Goal: Share content: Share content

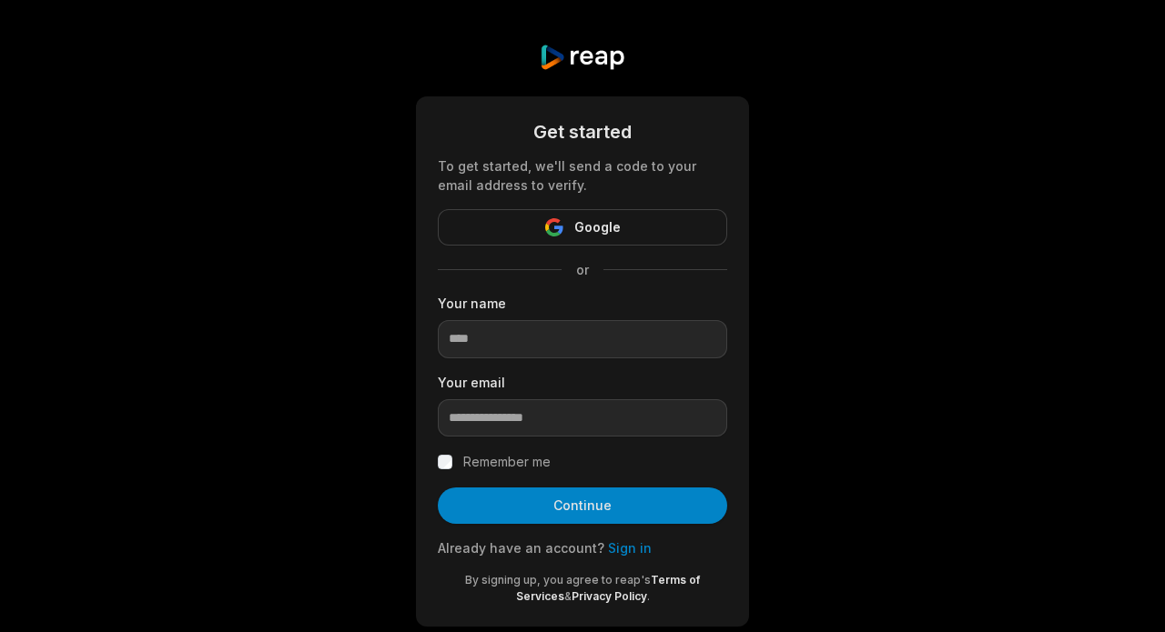
click at [612, 549] on link "Sign in" at bounding box center [630, 547] width 44 height 15
click at [608, 547] on link "Sign in" at bounding box center [630, 547] width 44 height 15
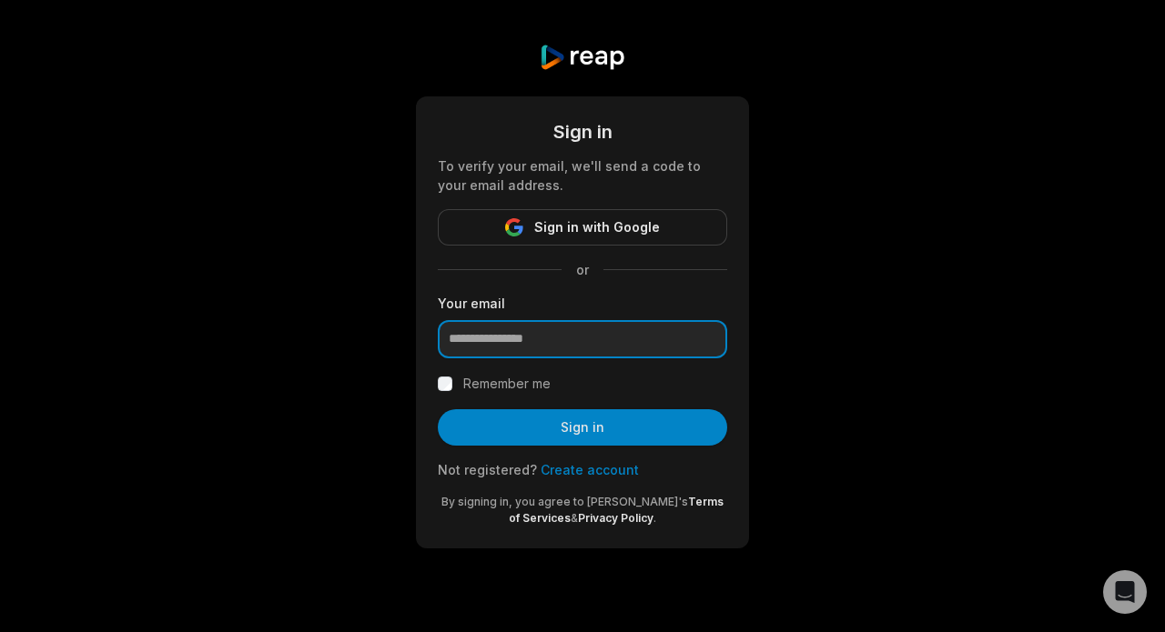
click at [504, 335] on input "email" at bounding box center [582, 339] width 289 height 38
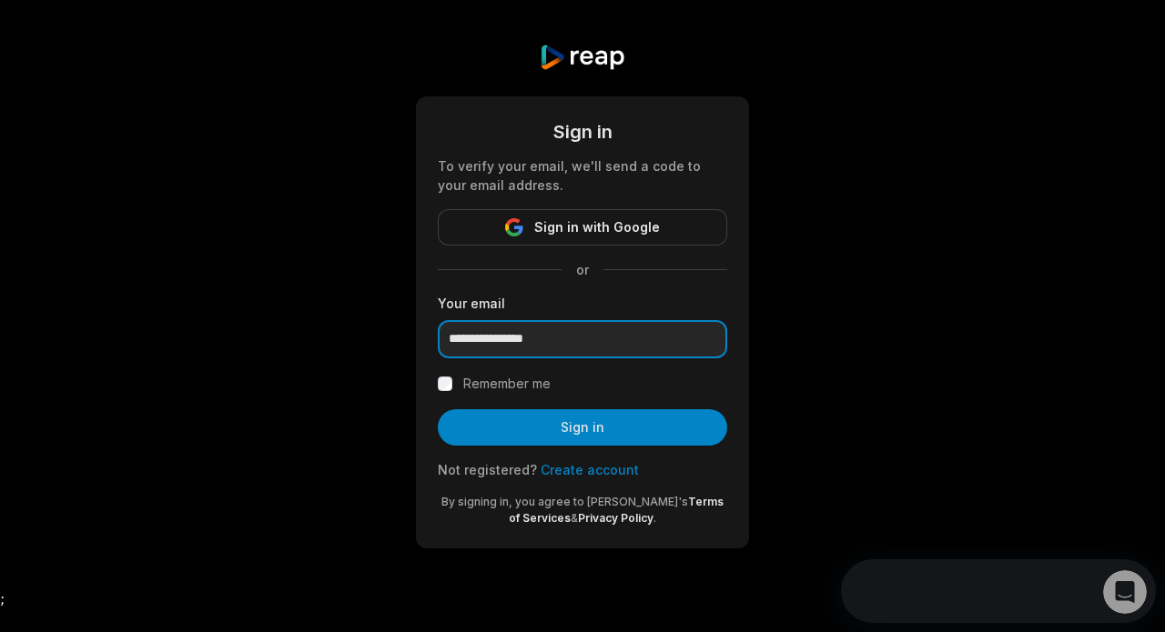
type input "**********"
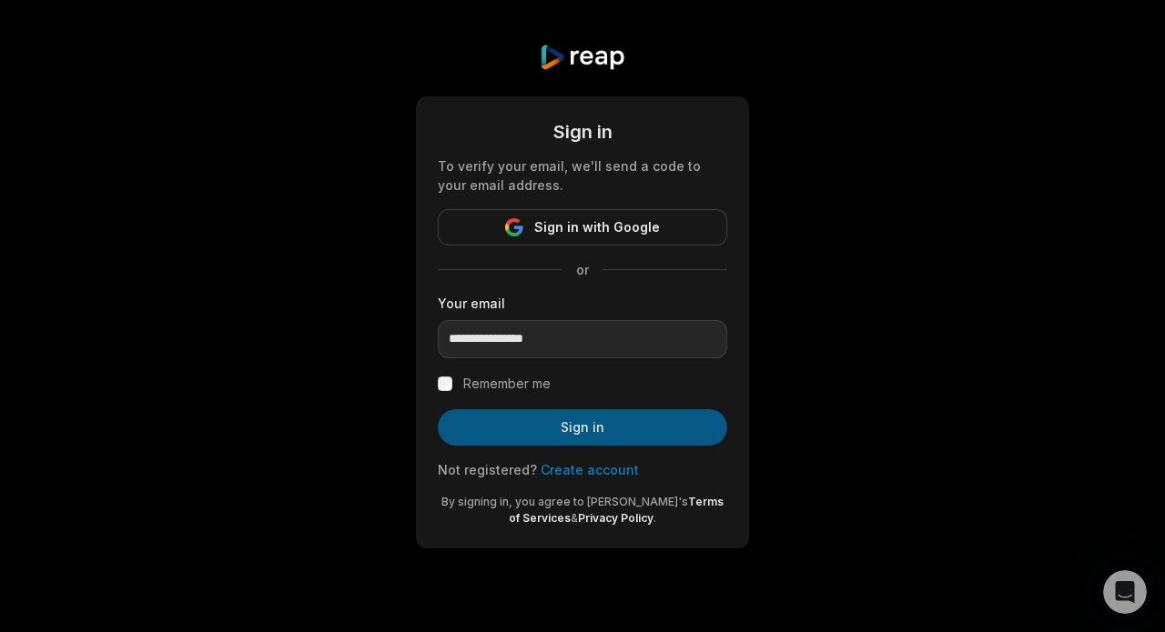
click at [488, 425] on button "Sign in" at bounding box center [582, 427] width 289 height 36
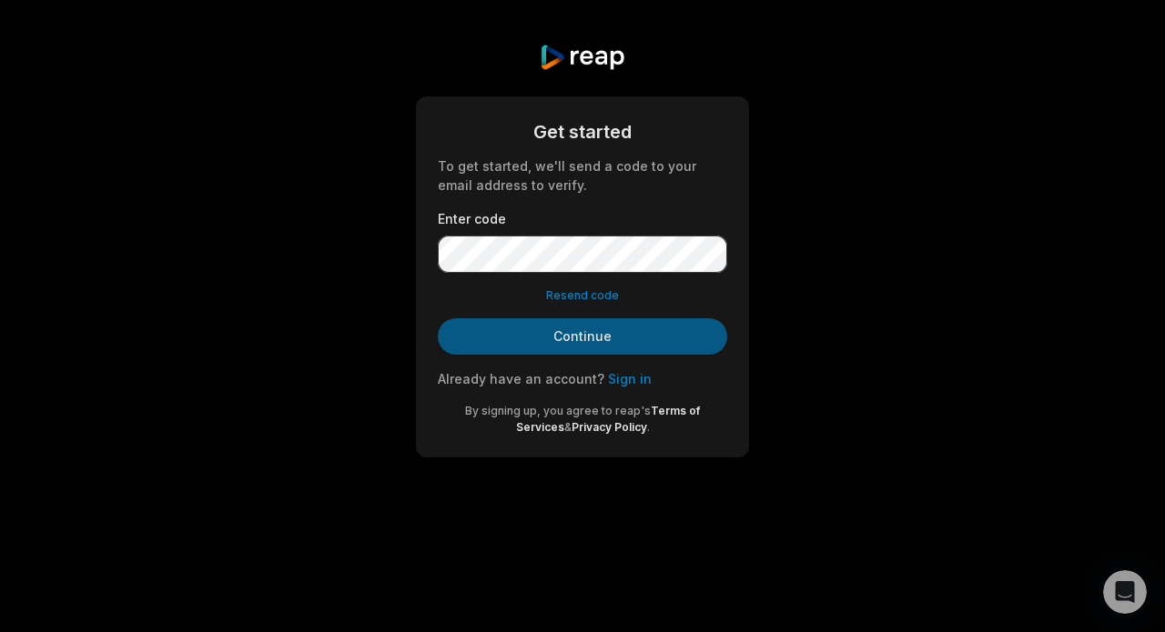
click at [467, 320] on button "Continue" at bounding box center [582, 336] width 289 height 36
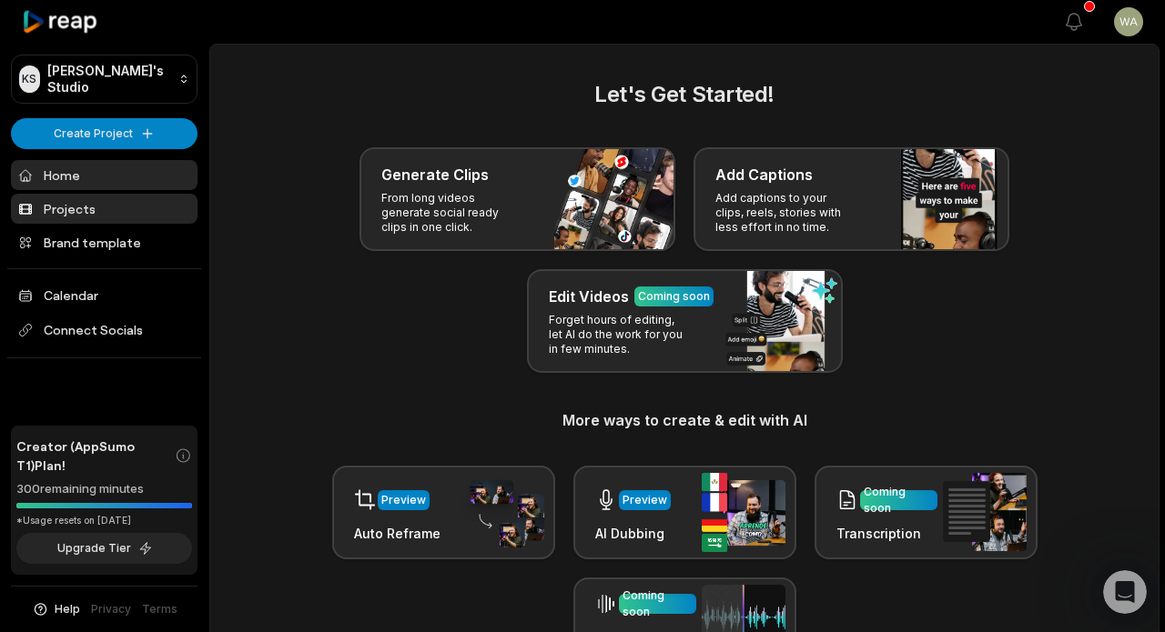
click at [95, 211] on link "Projects" at bounding box center [104, 209] width 187 height 30
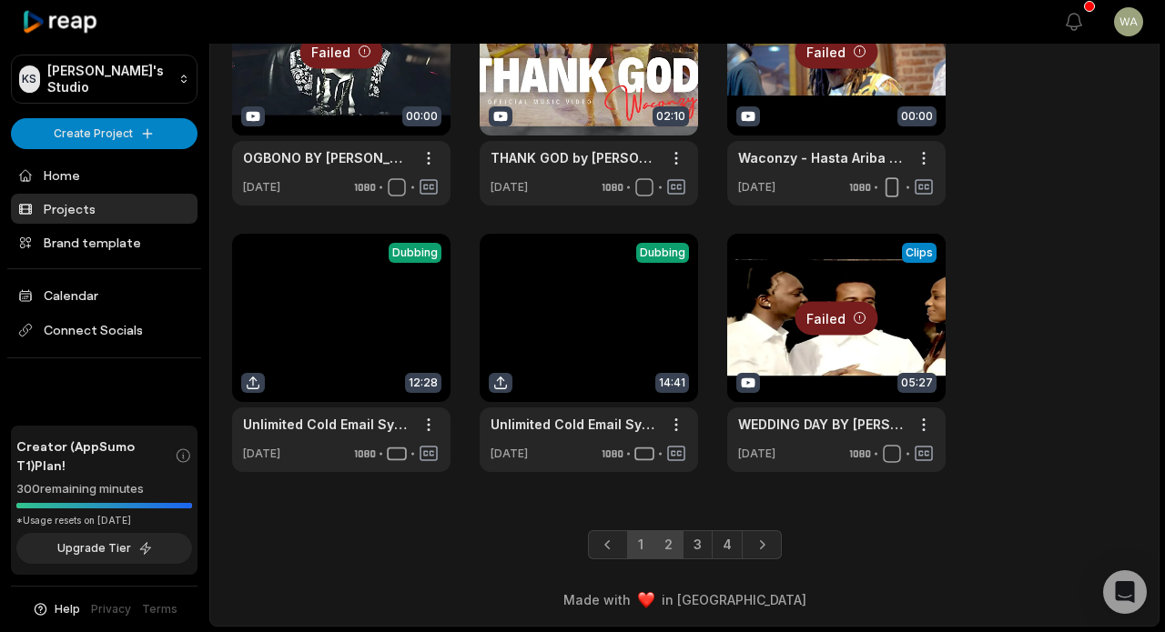
scroll to position [694, 0]
click at [670, 553] on link "2" at bounding box center [668, 544] width 30 height 29
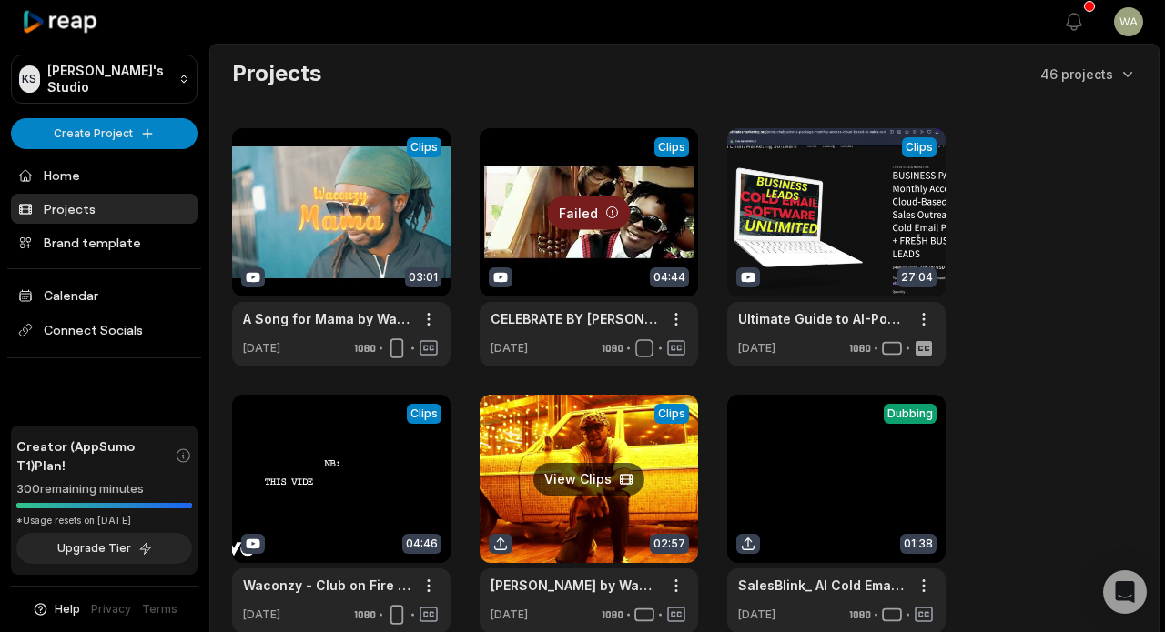
scroll to position [0, 0]
click at [367, 197] on link at bounding box center [341, 247] width 218 height 238
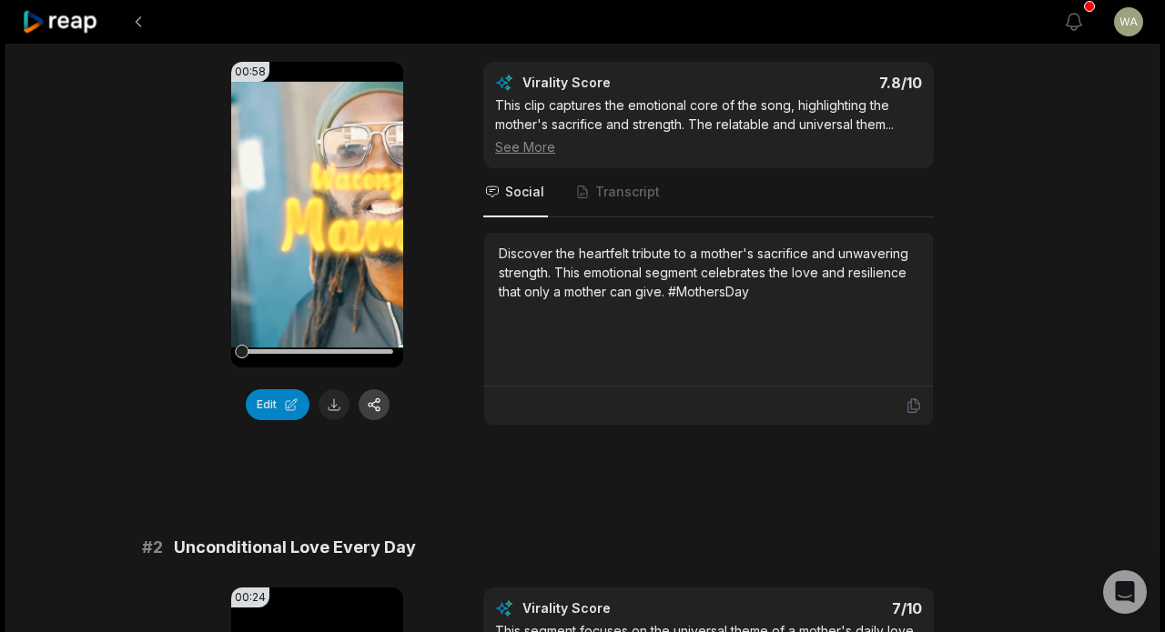
scroll to position [245, 0]
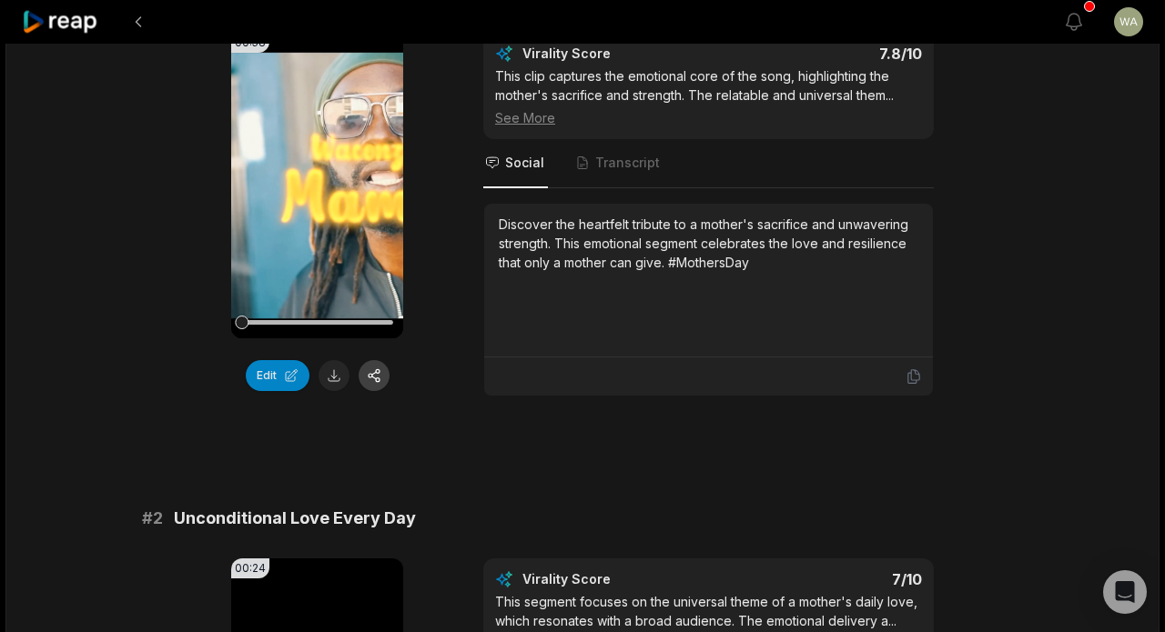
click at [378, 370] on button "button" at bounding box center [374, 375] width 31 height 31
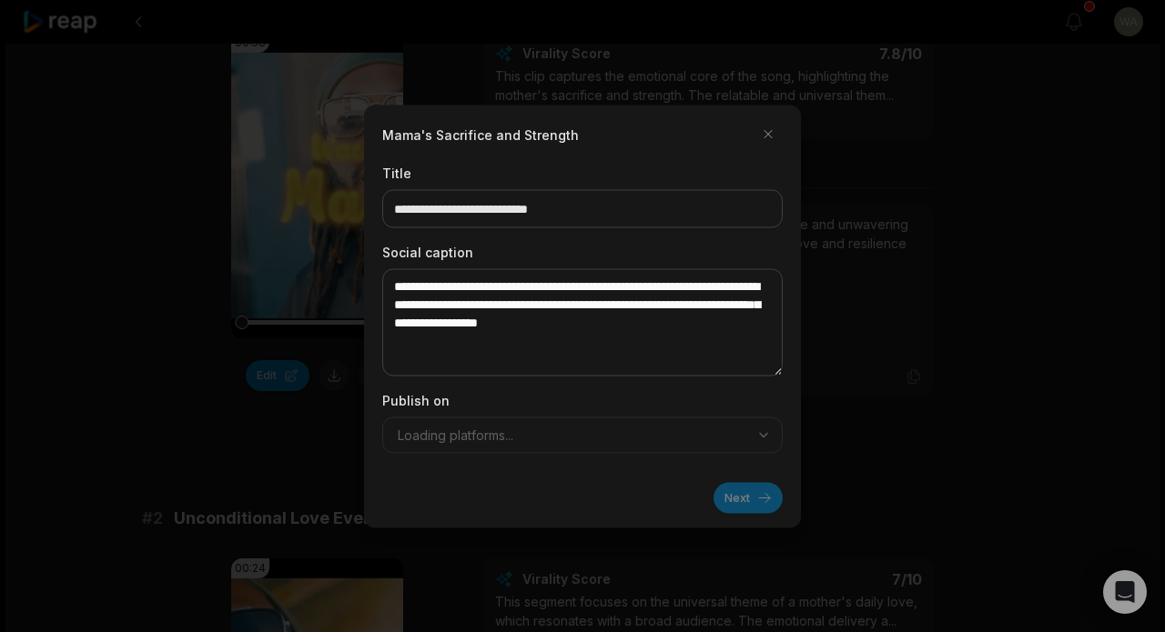
click at [691, 444] on div "Publish on Loading platforms..." at bounding box center [582, 421] width 400 height 63
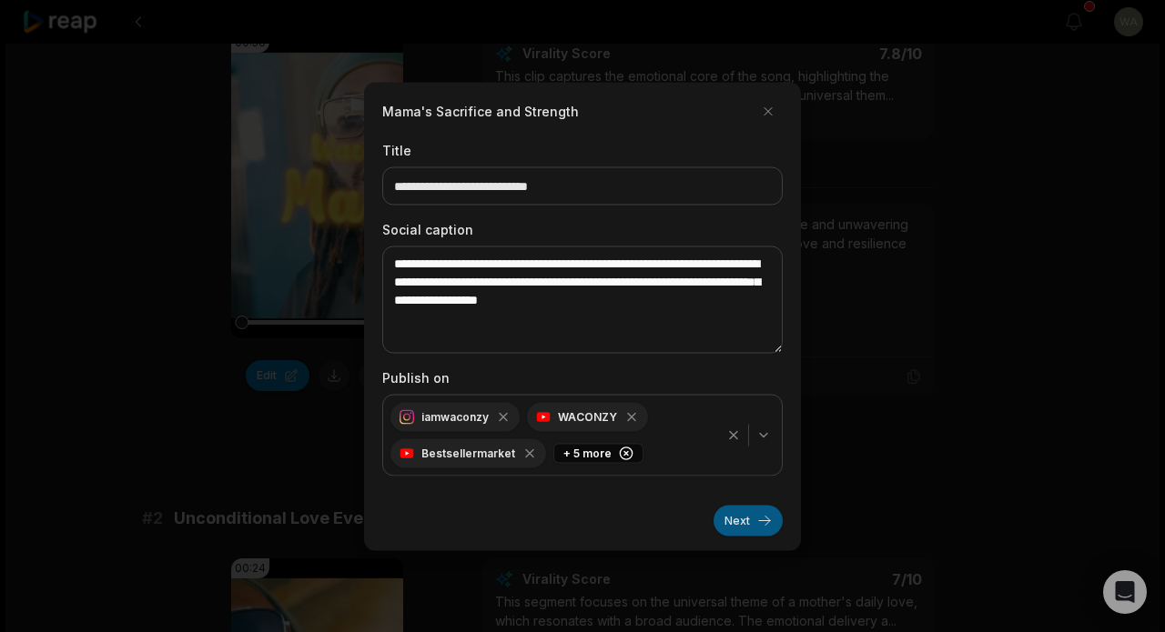
click at [755, 518] on button "Next" at bounding box center [747, 520] width 69 height 31
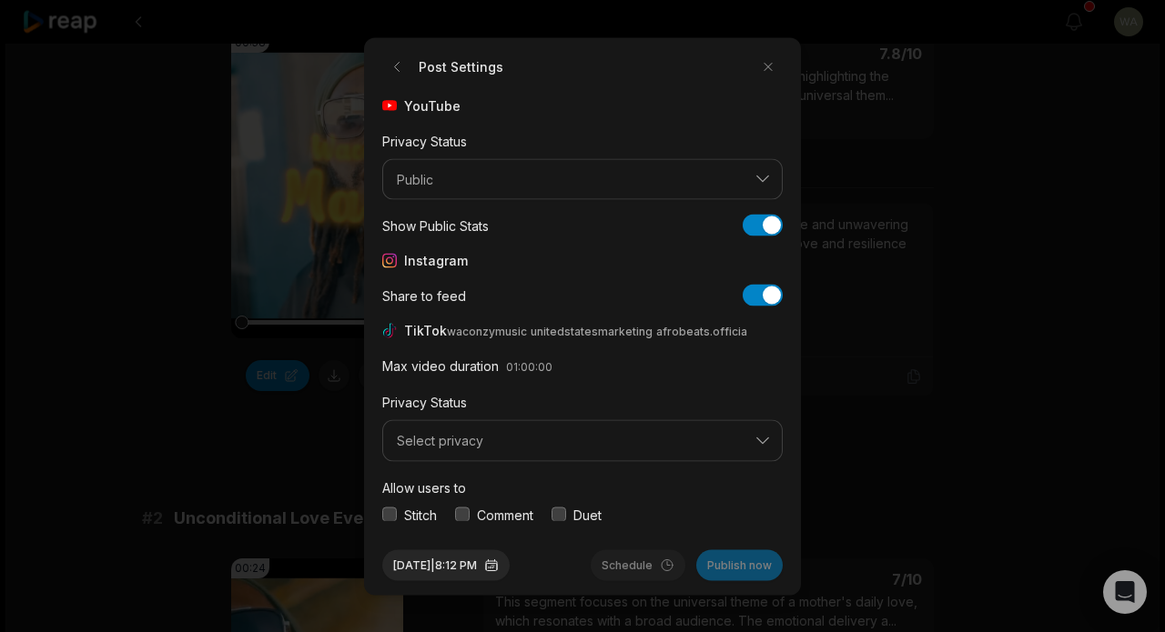
click at [477, 444] on span "Select privacy" at bounding box center [570, 441] width 346 height 16
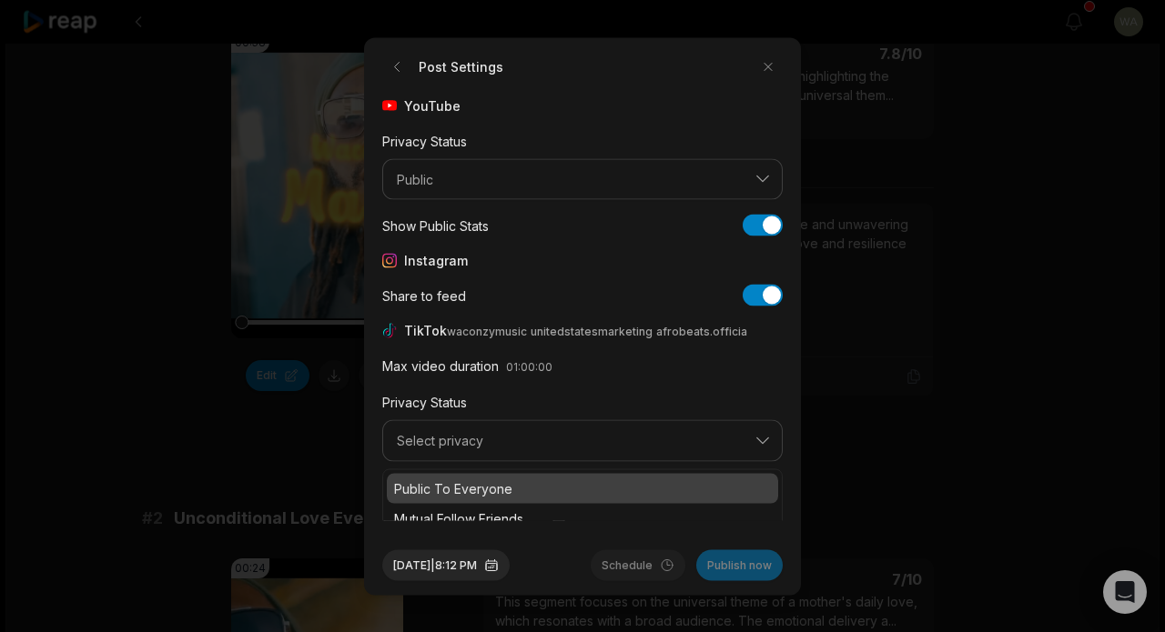
click at [470, 492] on p "Public To Everyone" at bounding box center [582, 488] width 377 height 19
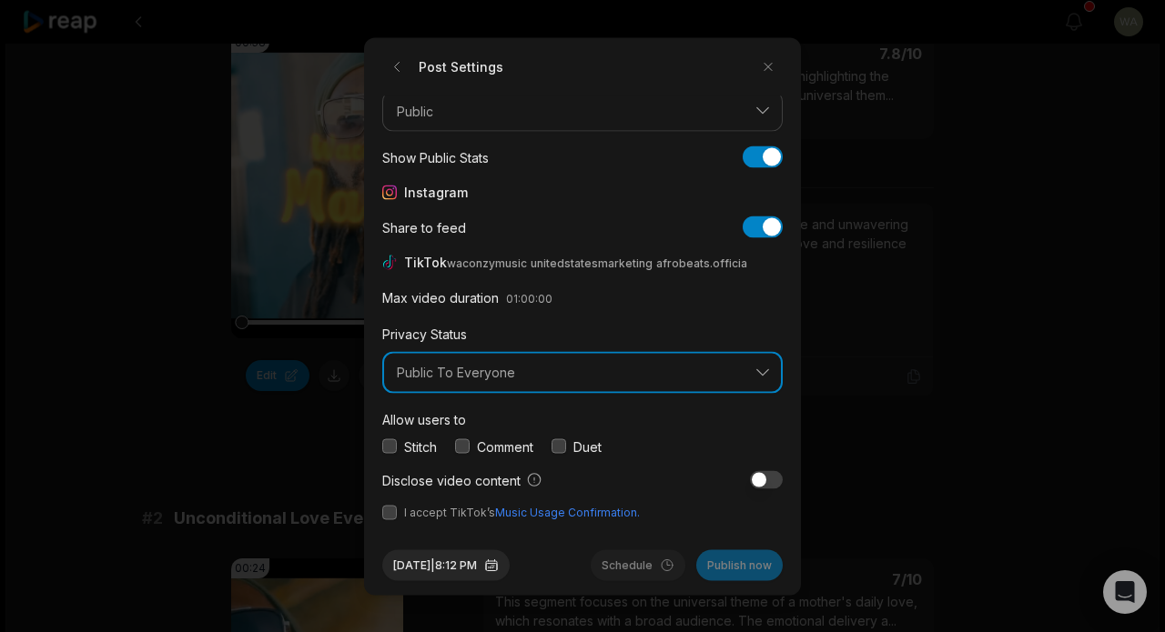
scroll to position [67, 0]
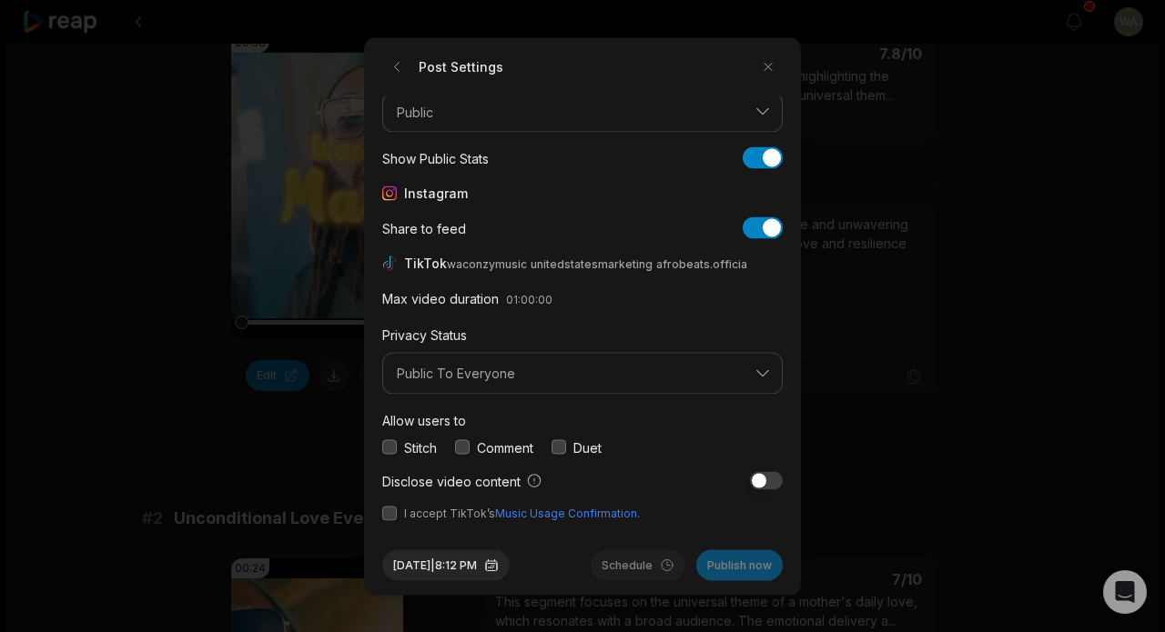
click at [402, 514] on span "I accept TikTok’s Music Usage Confirmation." at bounding box center [582, 513] width 400 height 16
click at [392, 514] on button "button" at bounding box center [389, 513] width 15 height 15
click at [722, 569] on button "Publish now" at bounding box center [739, 565] width 86 height 31
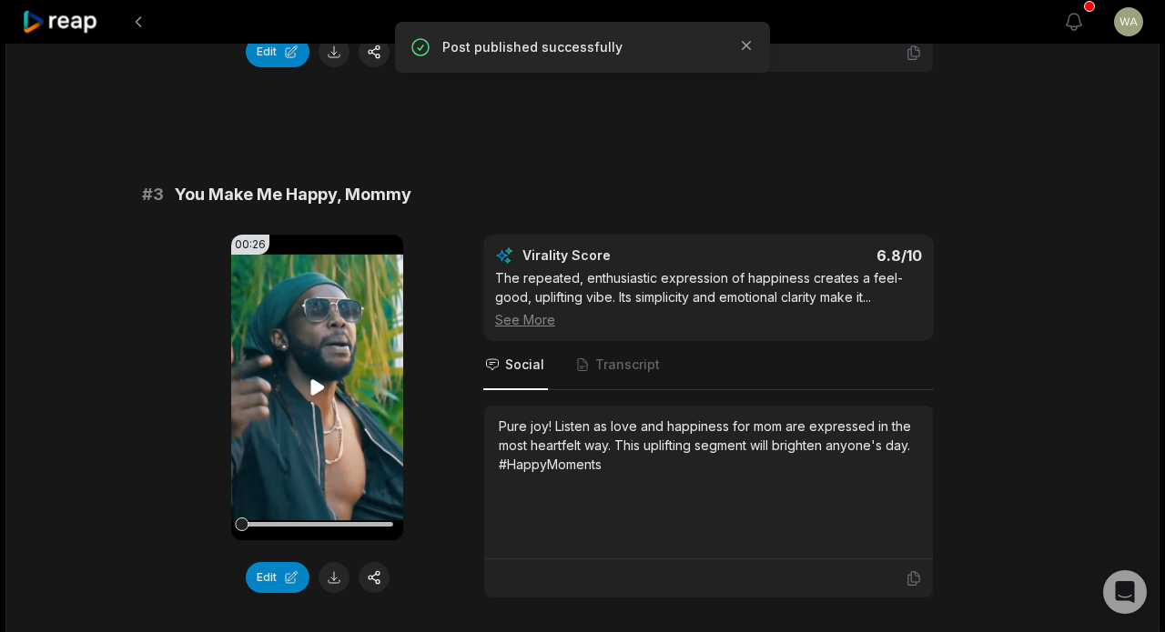
scroll to position [1227, 0]
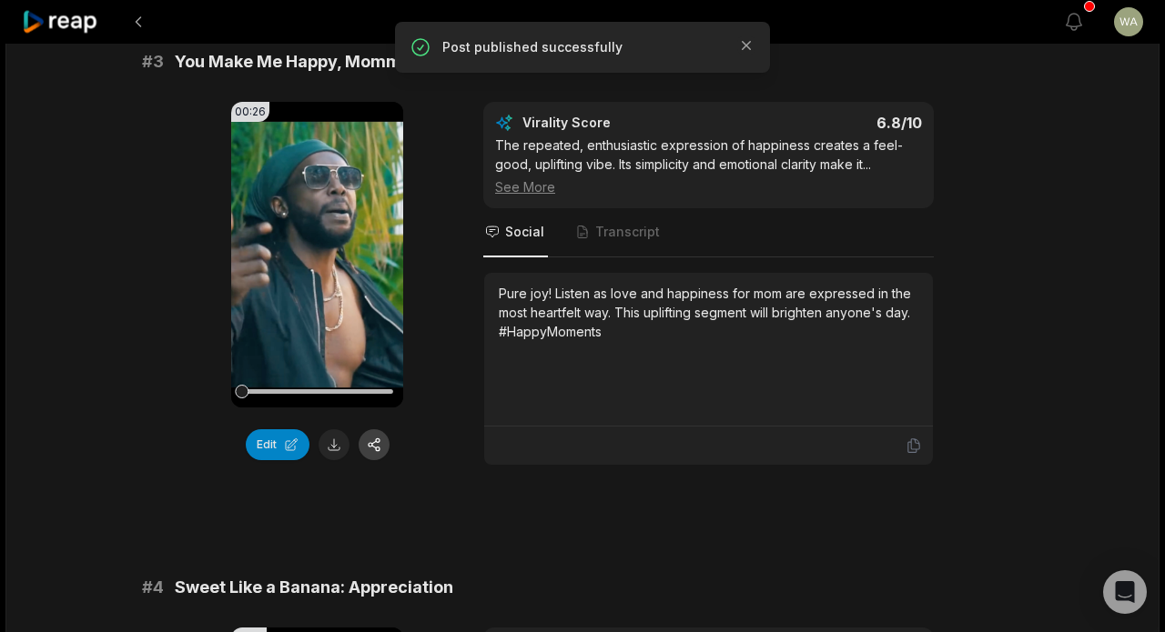
click at [377, 452] on button "button" at bounding box center [374, 444] width 31 height 31
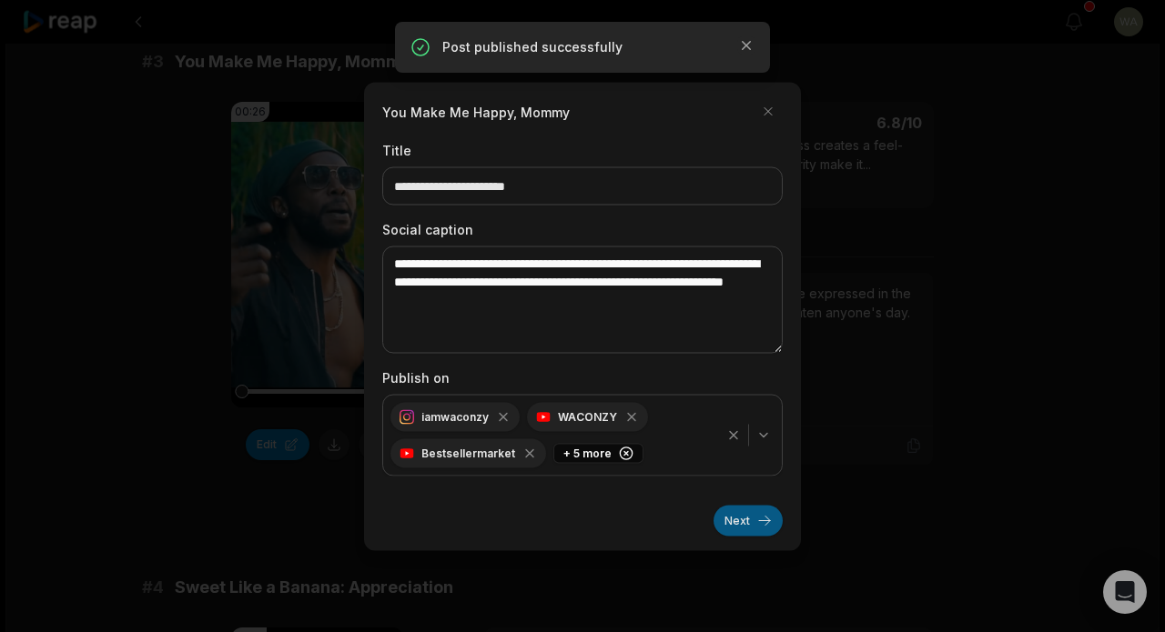
click at [741, 520] on button "Next" at bounding box center [747, 520] width 69 height 31
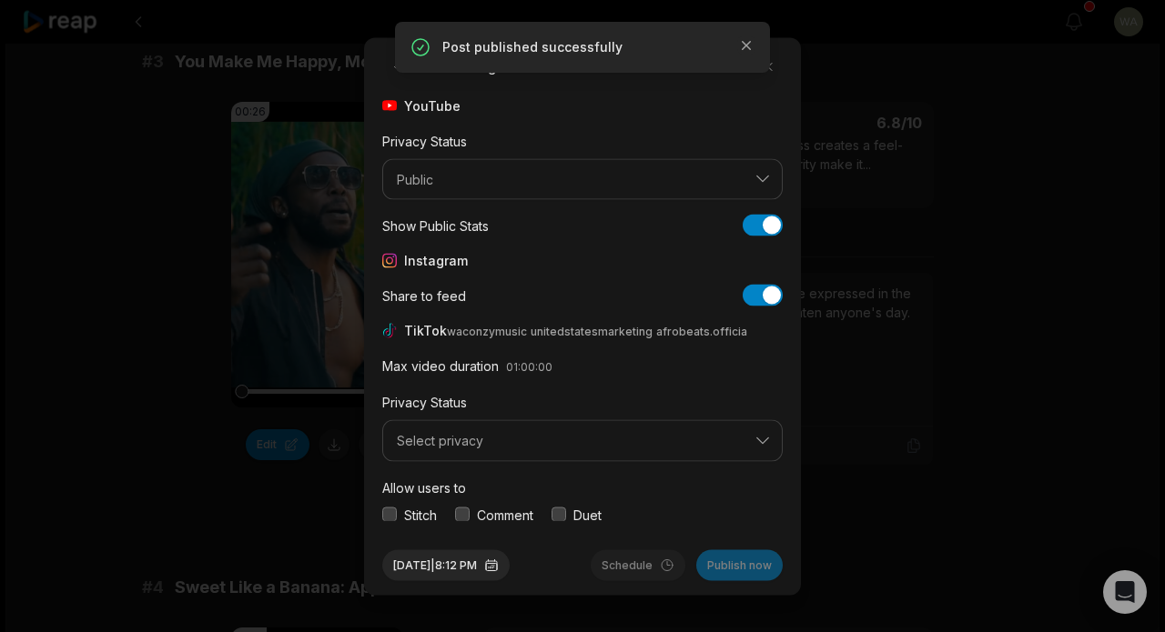
click at [529, 428] on button "Select privacy" at bounding box center [582, 441] width 400 height 42
click at [519, 471] on div "Public To Everyone Mutual Follow Friends Self Only" at bounding box center [582, 518] width 400 height 99
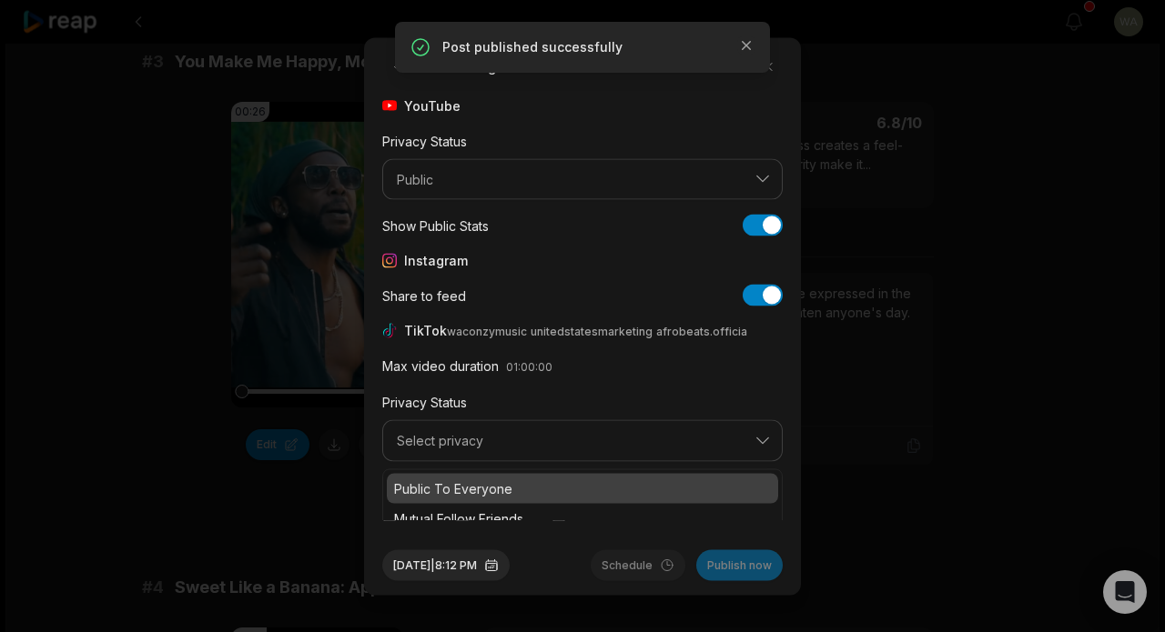
click at [519, 487] on p "Public To Everyone" at bounding box center [582, 488] width 377 height 19
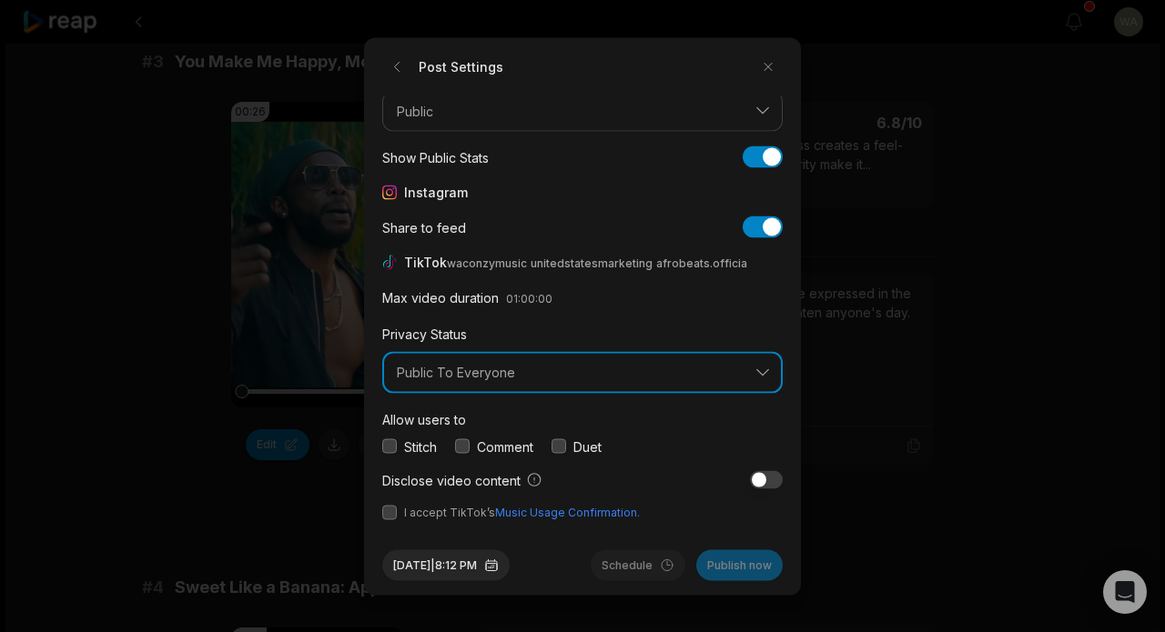
scroll to position [67, 0]
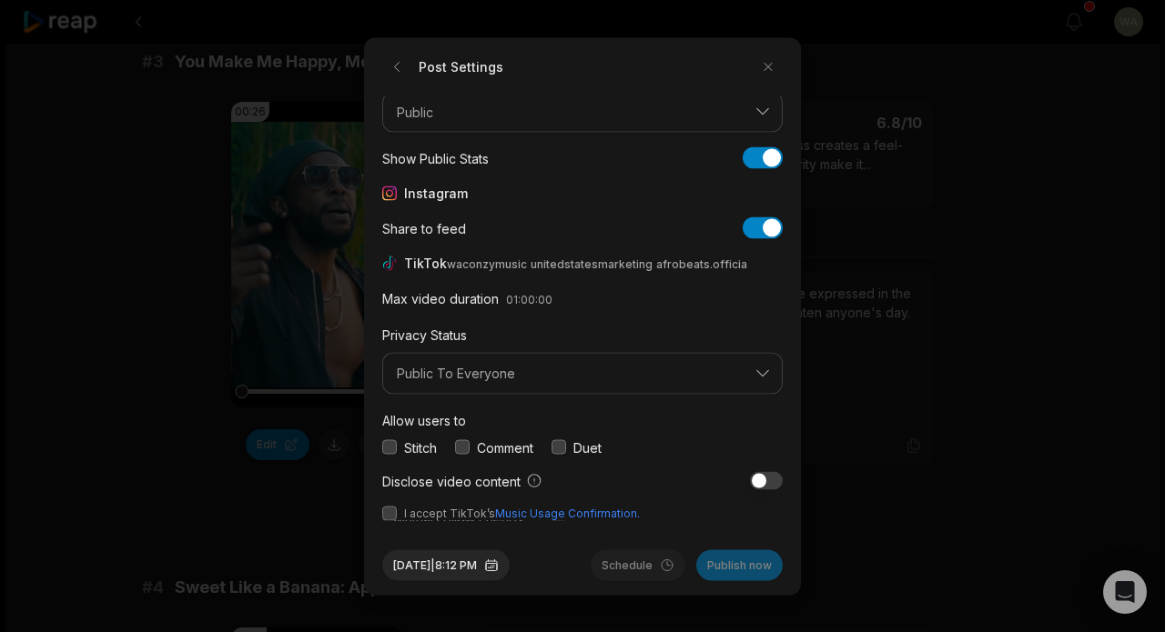
click at [416, 505] on span "I accept TikTok’s Music Usage Confirmation." at bounding box center [522, 513] width 236 height 16
click at [392, 510] on button "button" at bounding box center [389, 513] width 15 height 15
click at [735, 576] on button "Publish now" at bounding box center [739, 565] width 86 height 31
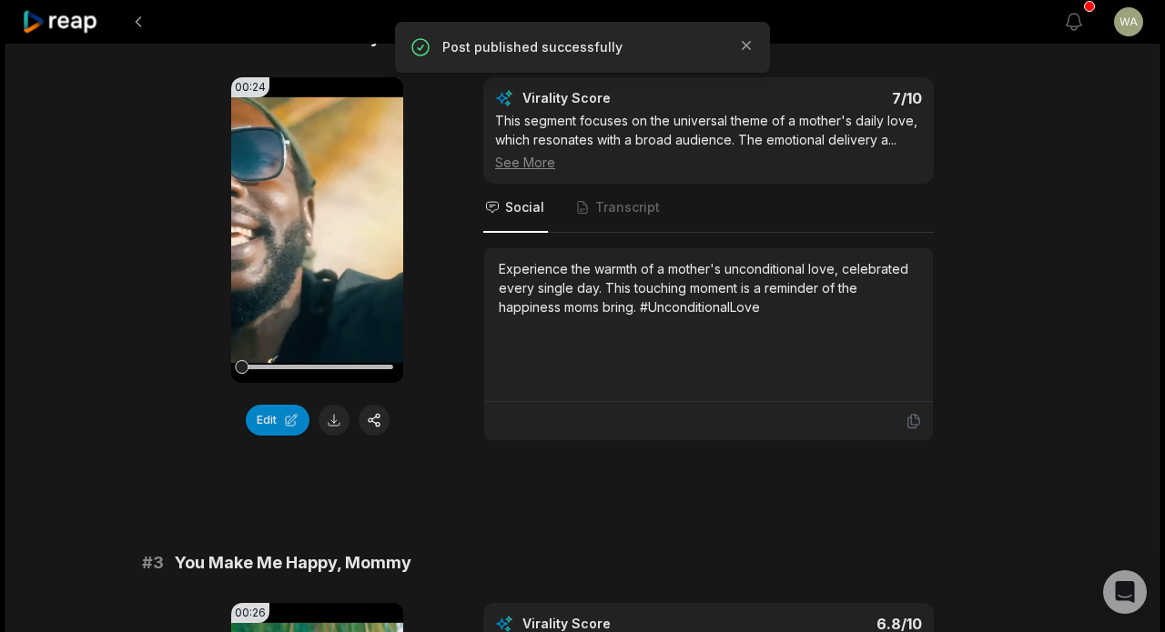
scroll to position [469, 0]
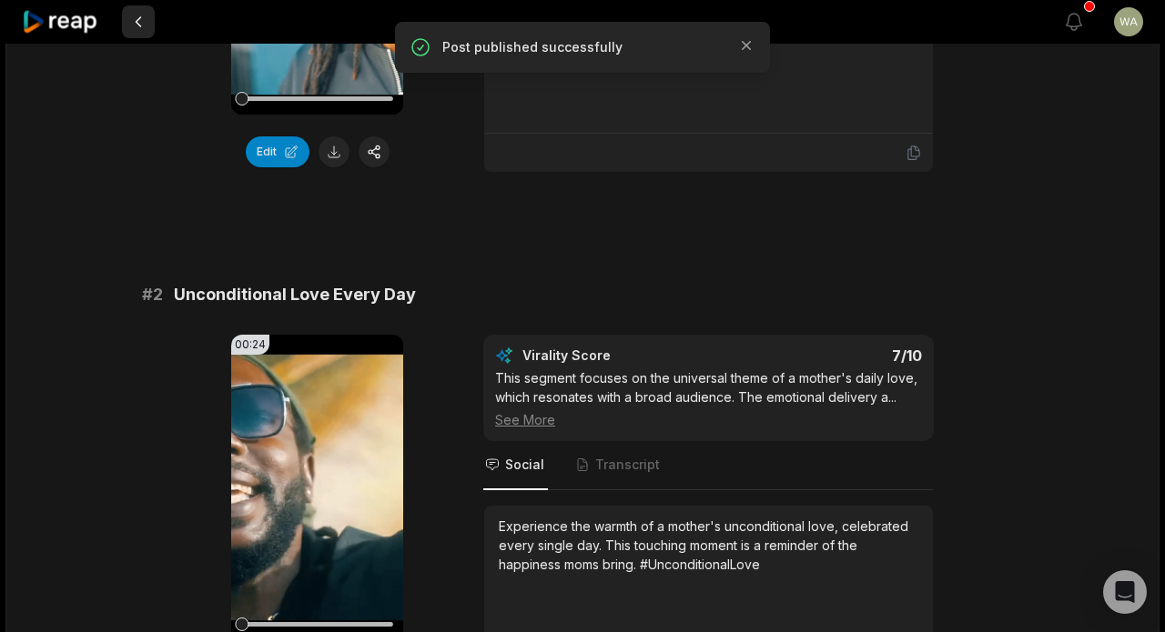
click at [136, 24] on button at bounding box center [138, 21] width 33 height 33
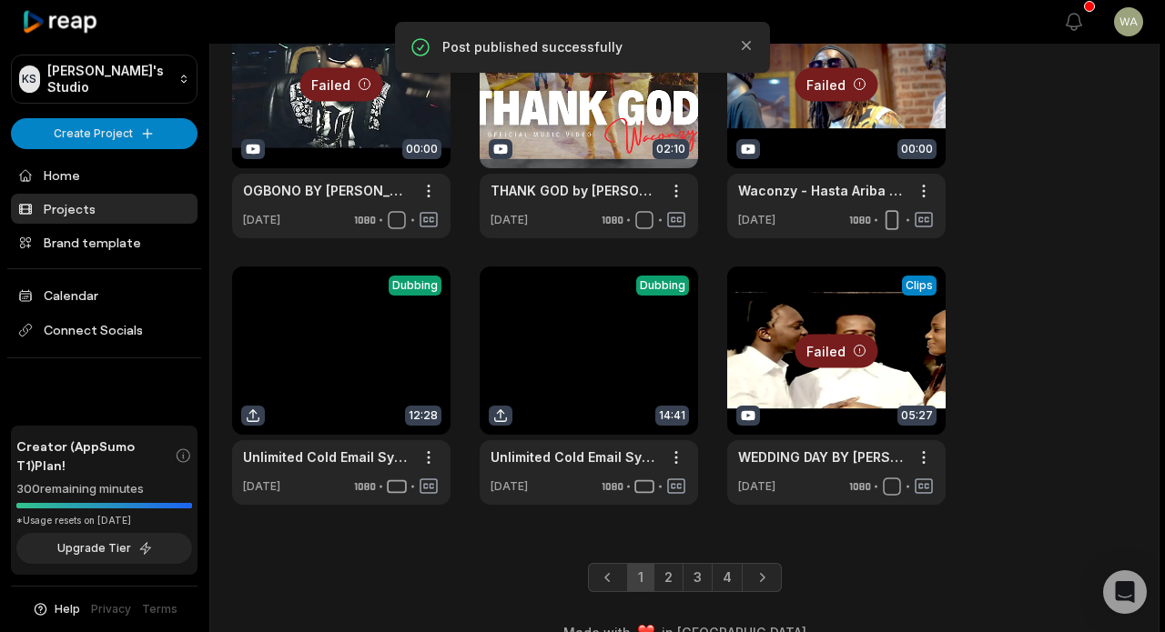
scroll to position [694, 0]
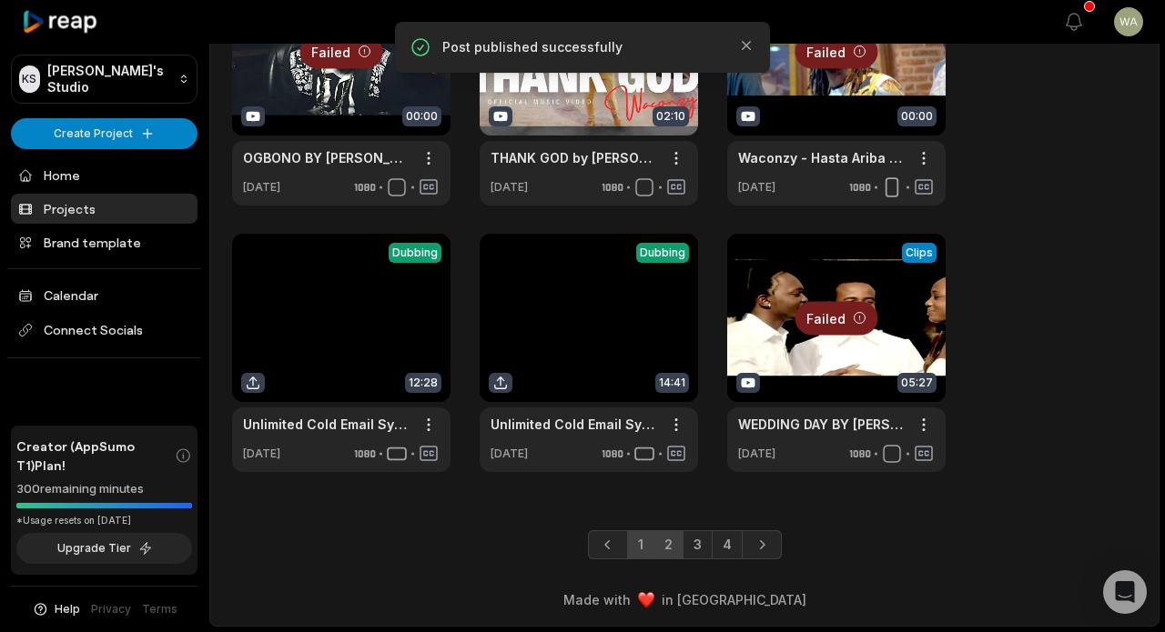
click at [672, 539] on link "2" at bounding box center [668, 544] width 30 height 29
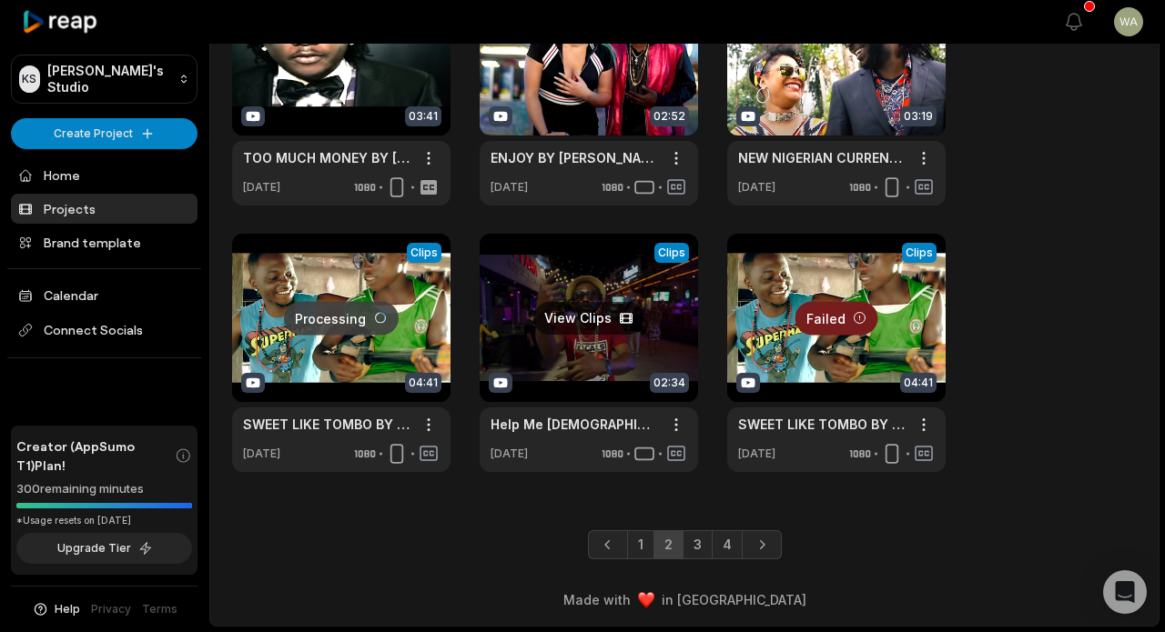
click at [565, 275] on link at bounding box center [589, 353] width 218 height 238
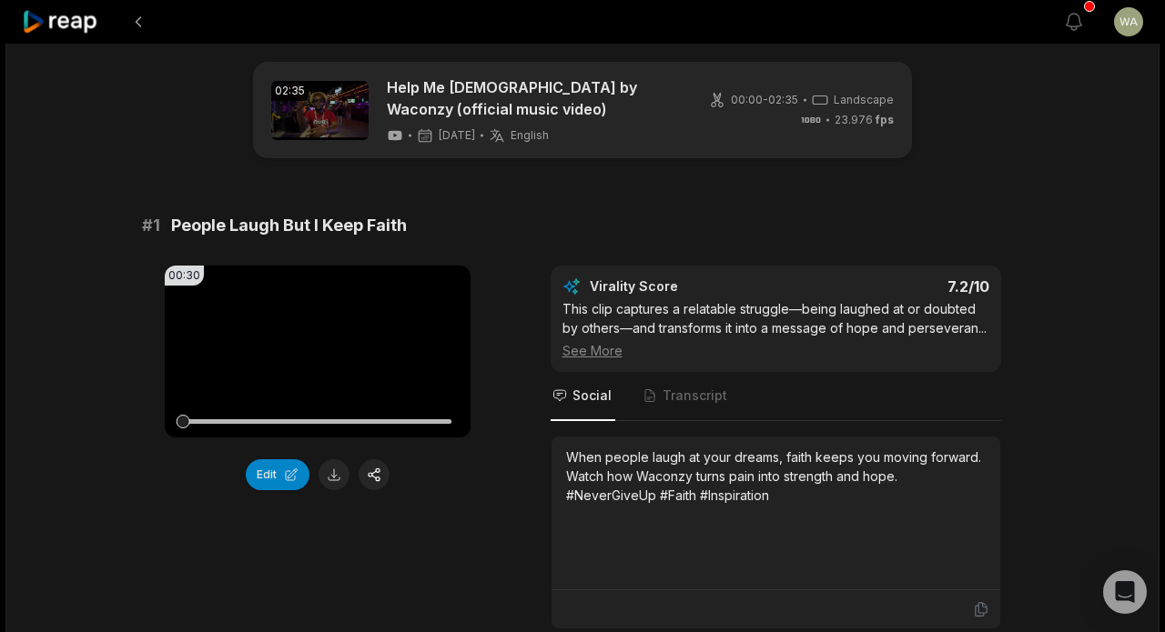
scroll to position [35, 0]
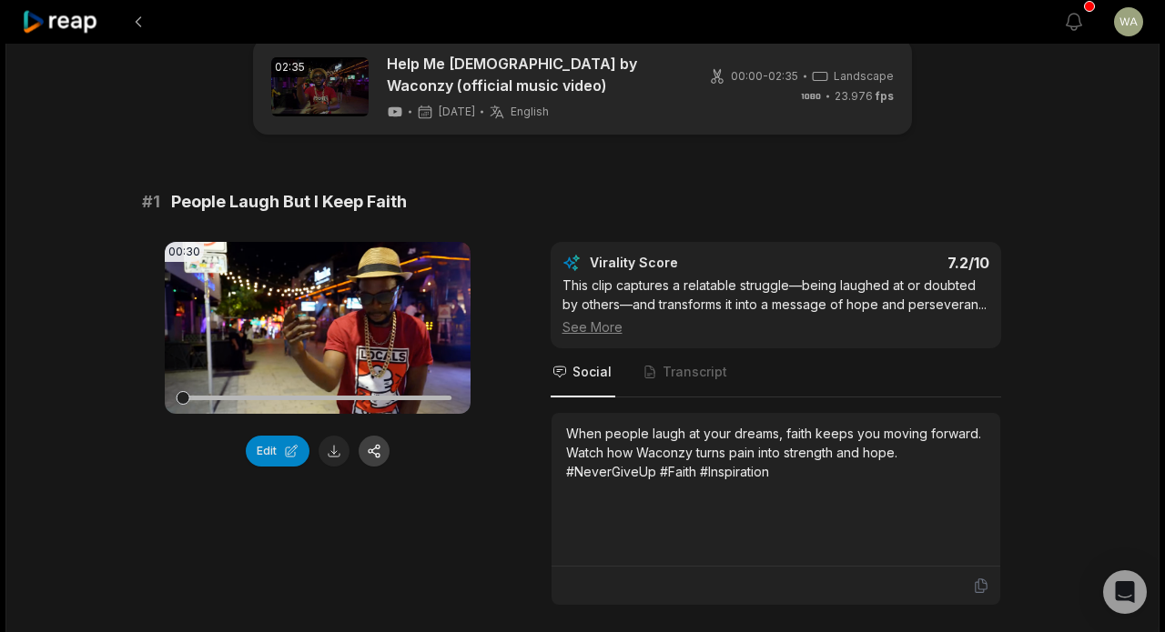
click at [377, 448] on button "button" at bounding box center [374, 451] width 31 height 31
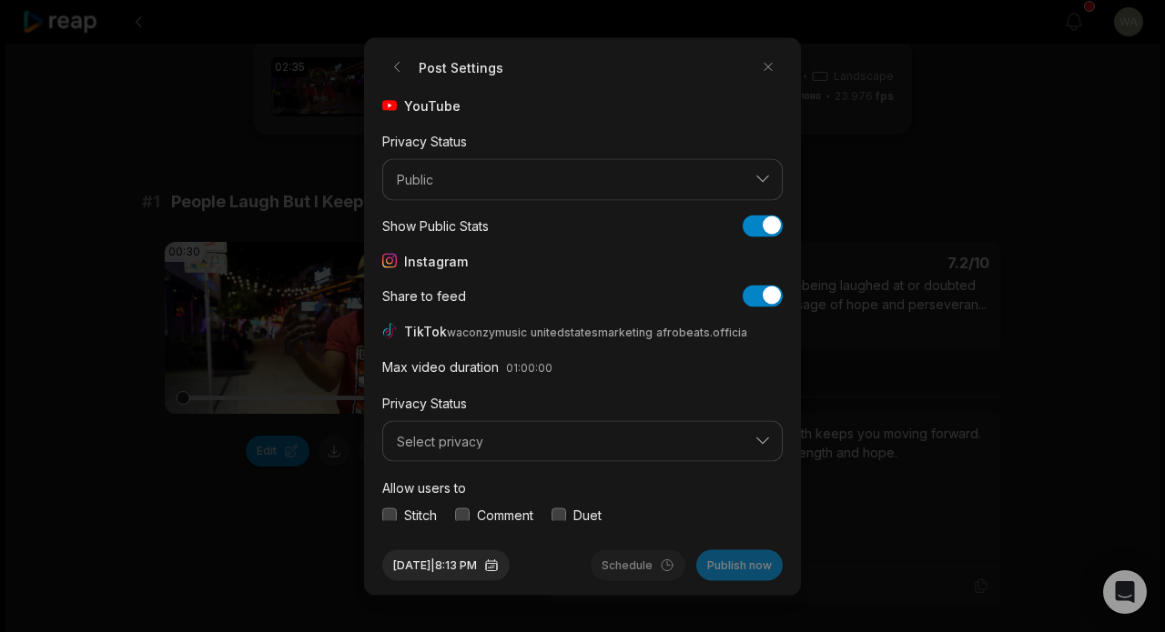
click at [544, 441] on span "Select privacy" at bounding box center [570, 441] width 346 height 16
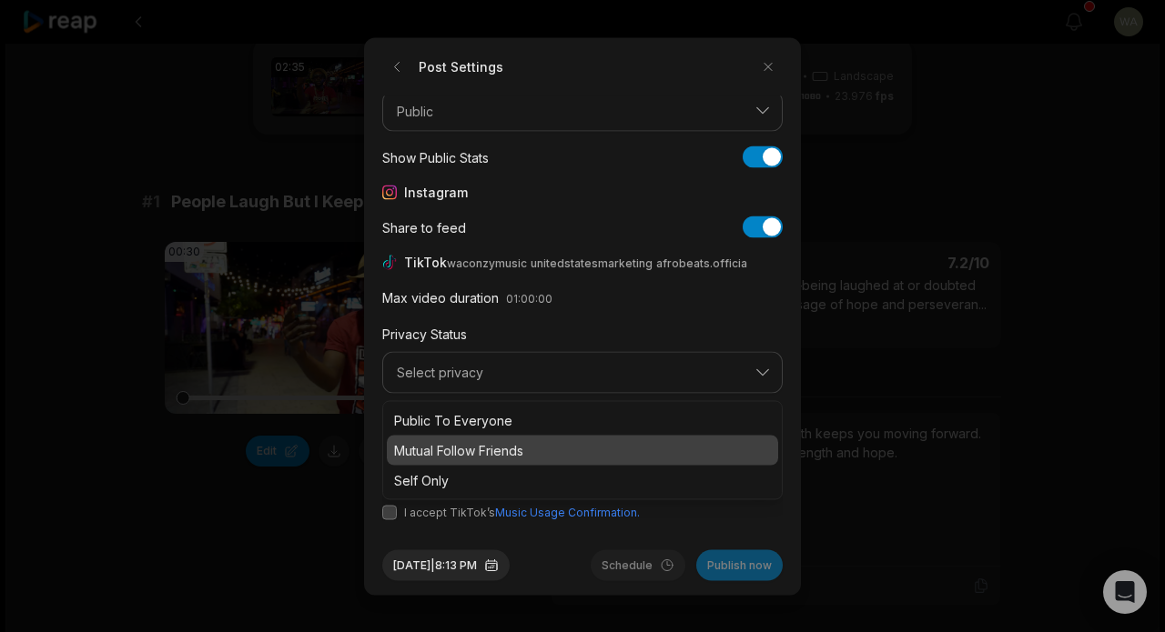
scroll to position [67, 0]
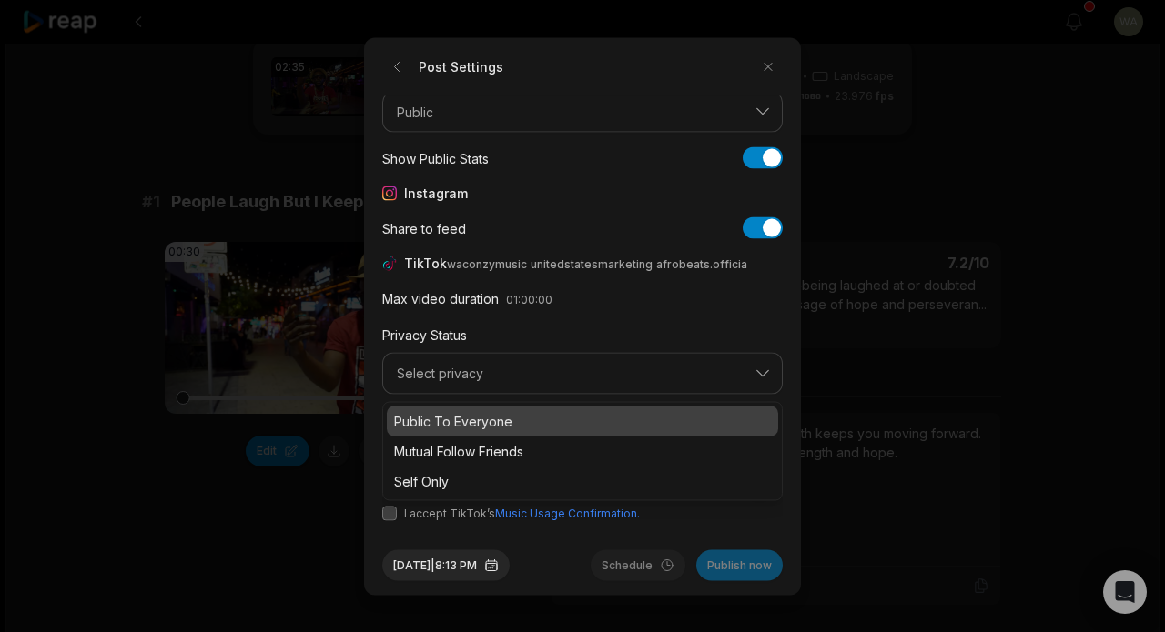
click at [521, 419] on p "Public To Everyone" at bounding box center [582, 420] width 377 height 19
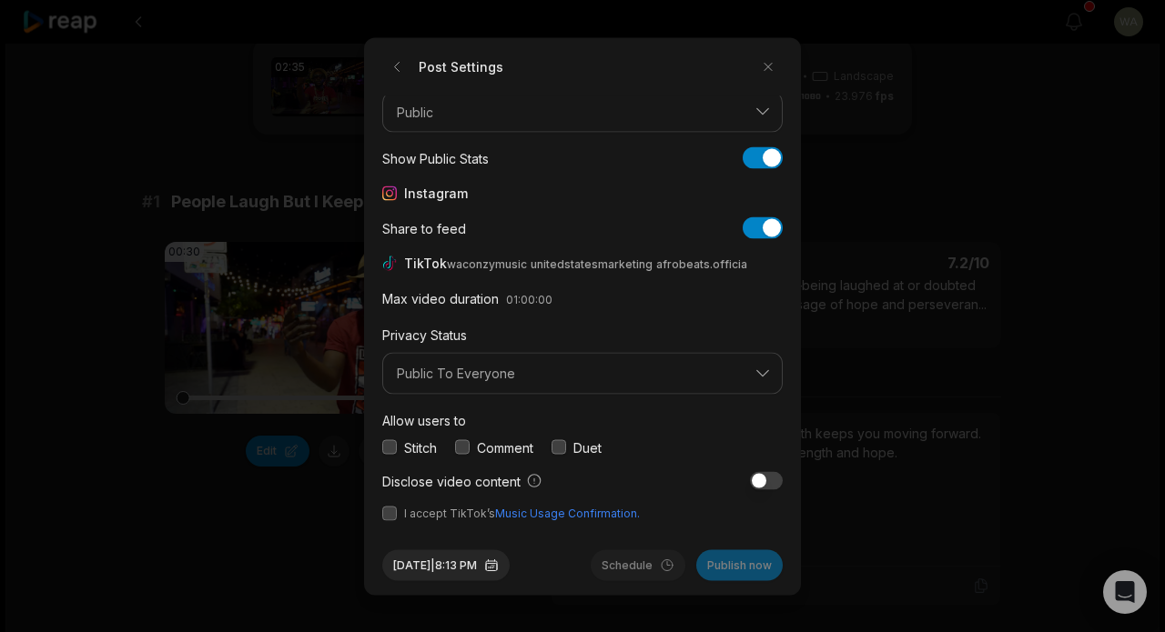
click at [399, 510] on span "I accept TikTok’s Music Usage Confirmation." at bounding box center [582, 513] width 400 height 16
click at [394, 510] on button "button" at bounding box center [389, 513] width 15 height 15
click at [724, 571] on button "Publish now" at bounding box center [739, 565] width 86 height 31
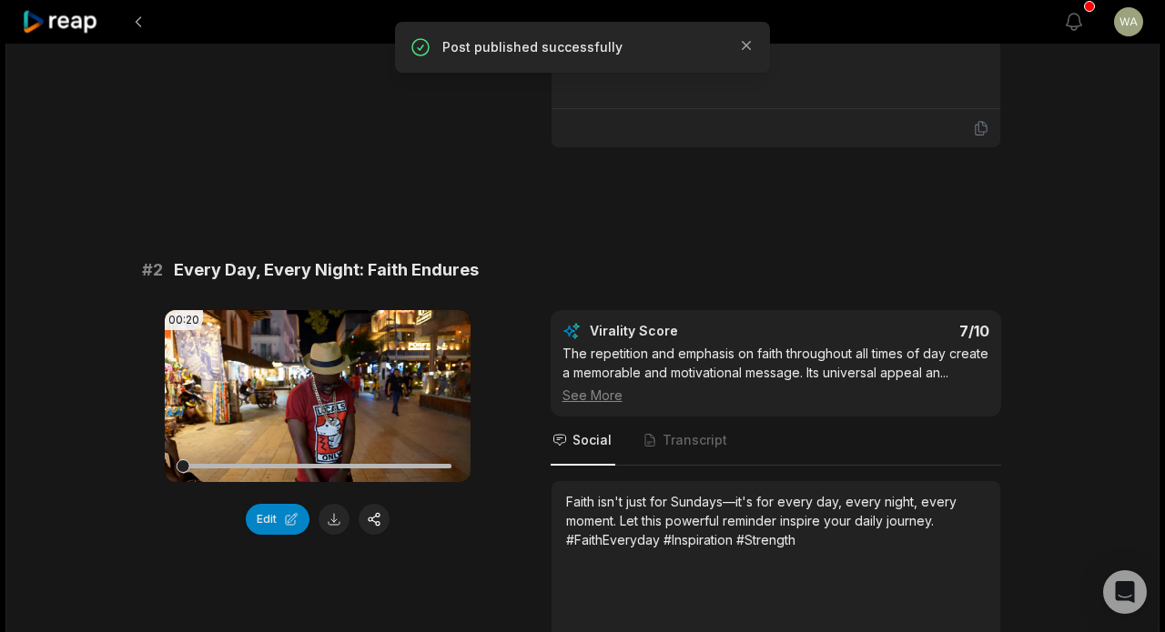
scroll to position [569, 0]
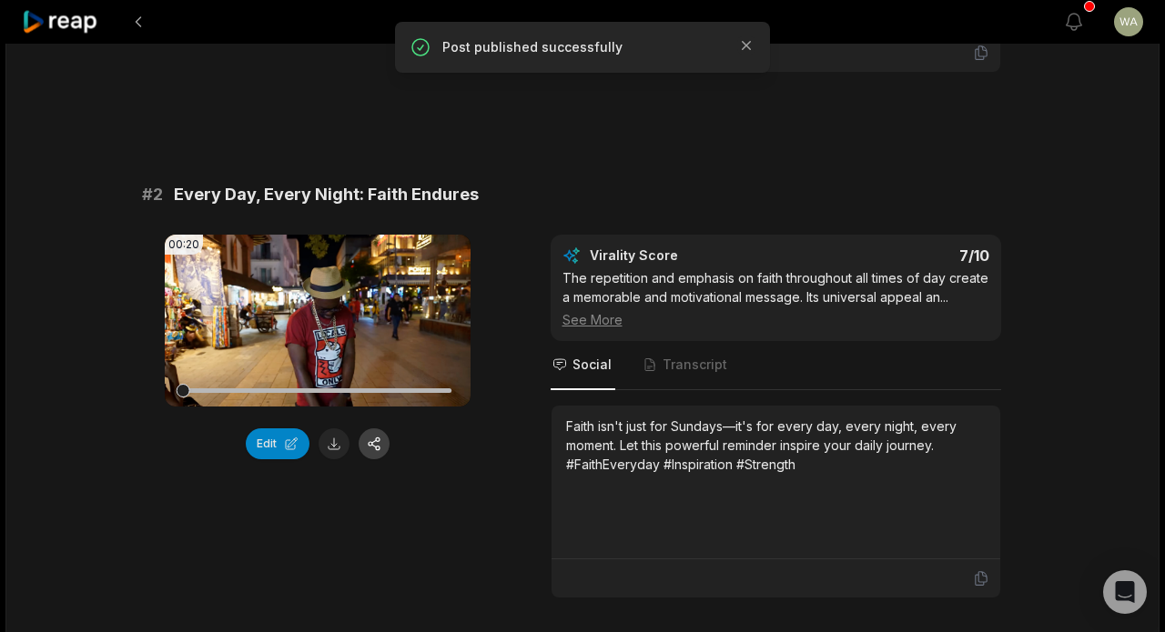
click at [376, 444] on button "button" at bounding box center [374, 444] width 31 height 31
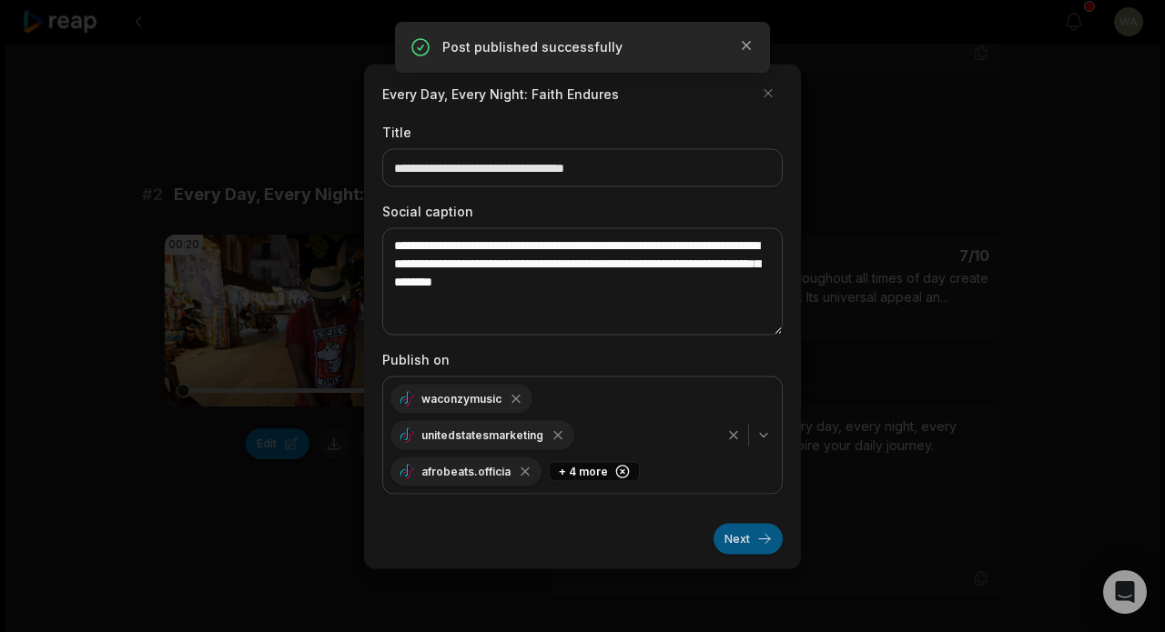
click at [747, 540] on button "Next" at bounding box center [747, 538] width 69 height 31
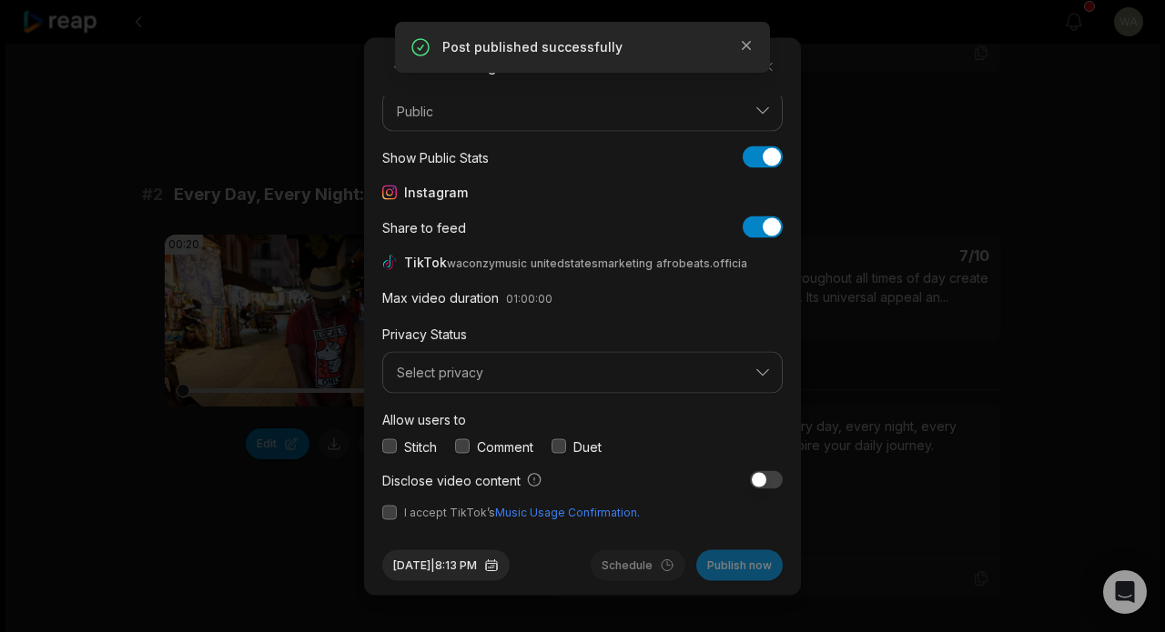
scroll to position [67, 0]
click at [541, 385] on button "Select privacy" at bounding box center [582, 374] width 400 height 42
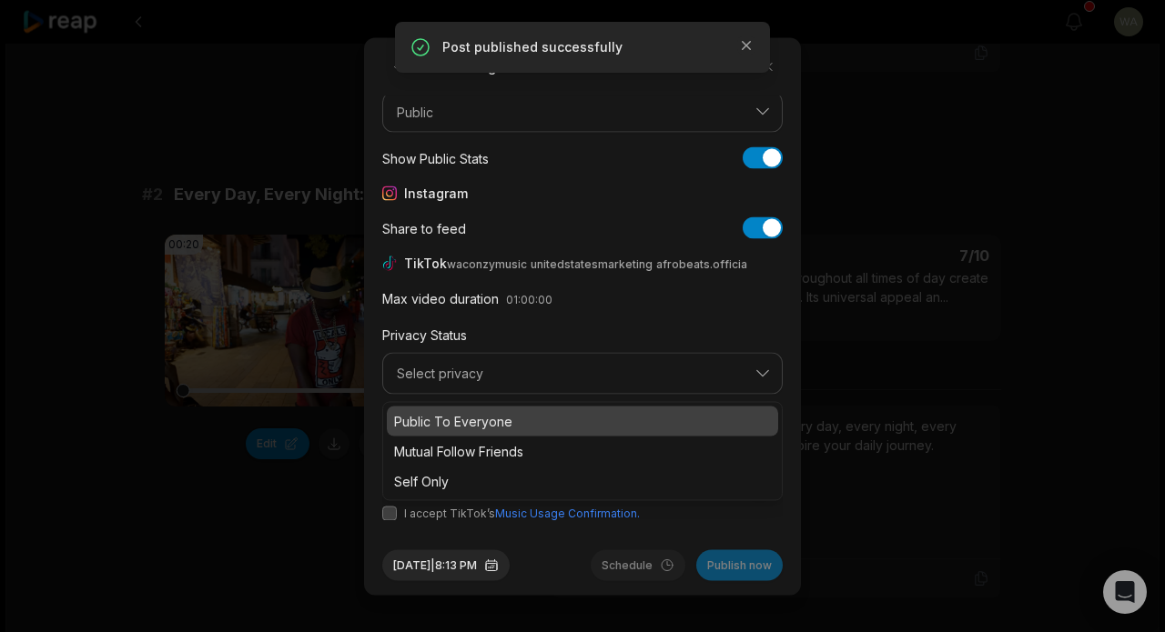
click at [535, 411] on p "Public To Everyone" at bounding box center [582, 420] width 377 height 19
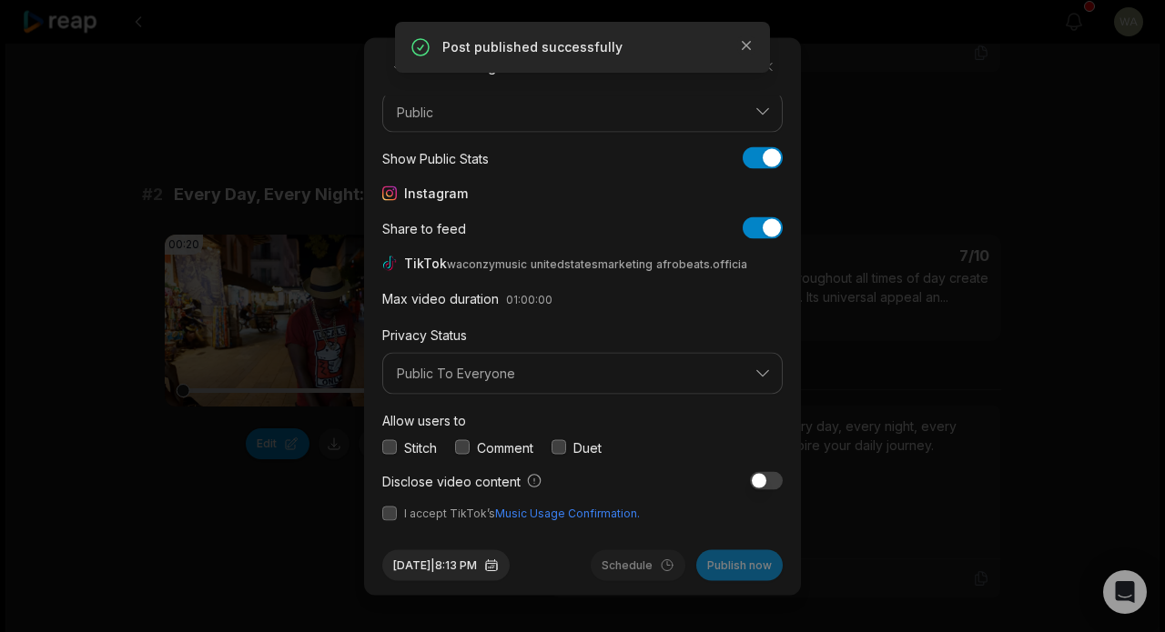
click at [395, 512] on button "button" at bounding box center [389, 513] width 15 height 15
click at [749, 564] on button "Publish now" at bounding box center [739, 565] width 86 height 31
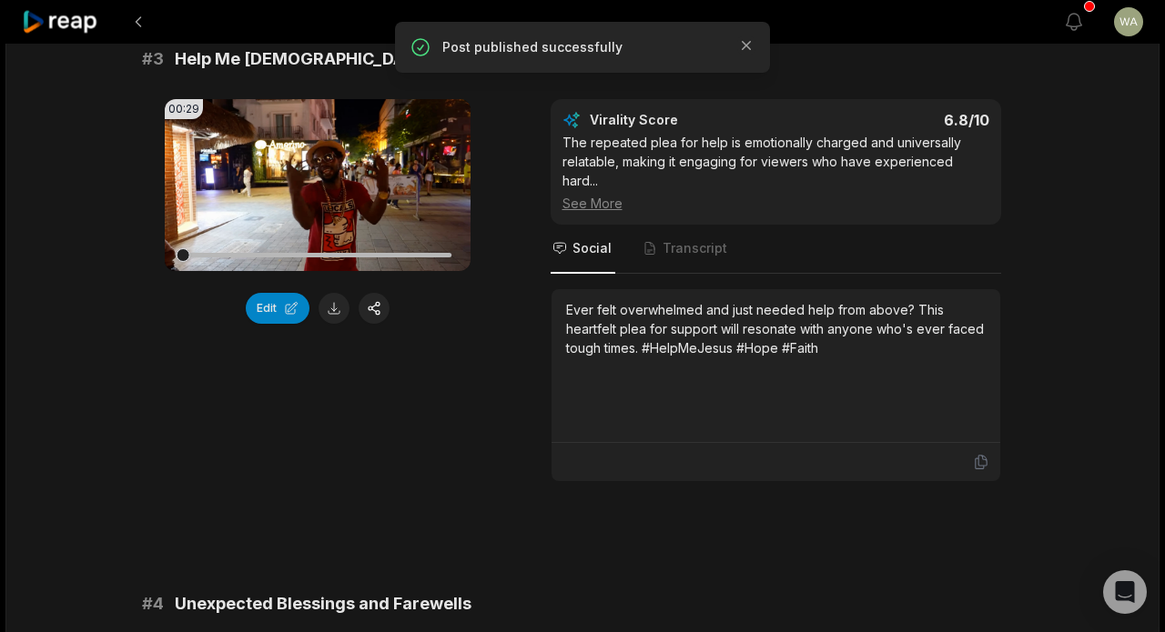
scroll to position [1227, 0]
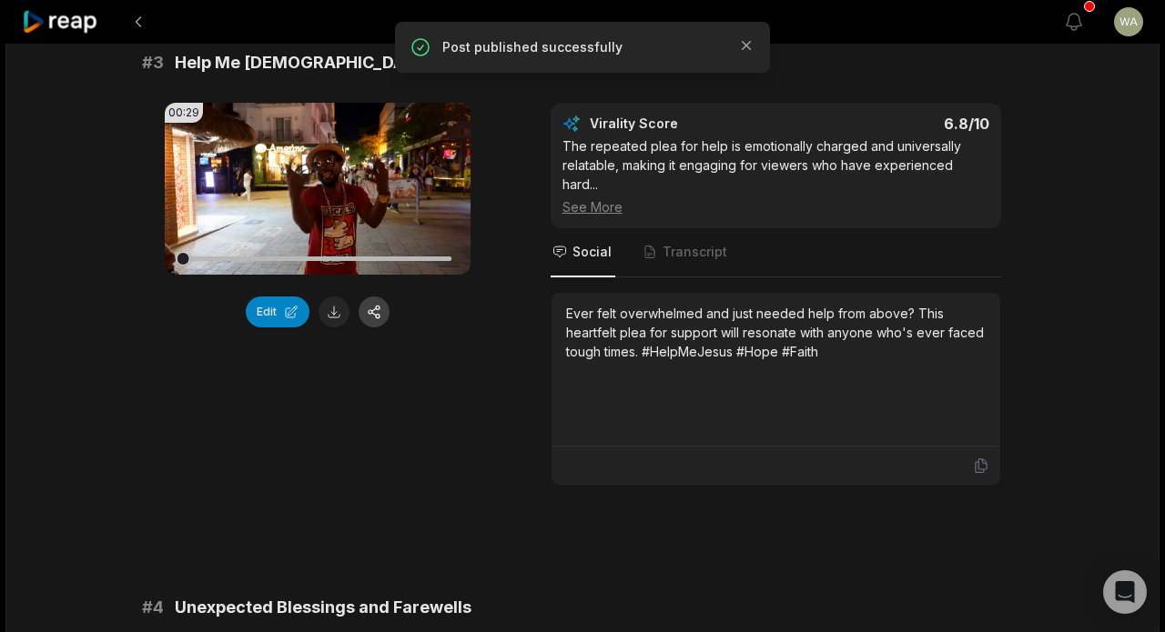
click at [372, 314] on button "button" at bounding box center [374, 312] width 31 height 31
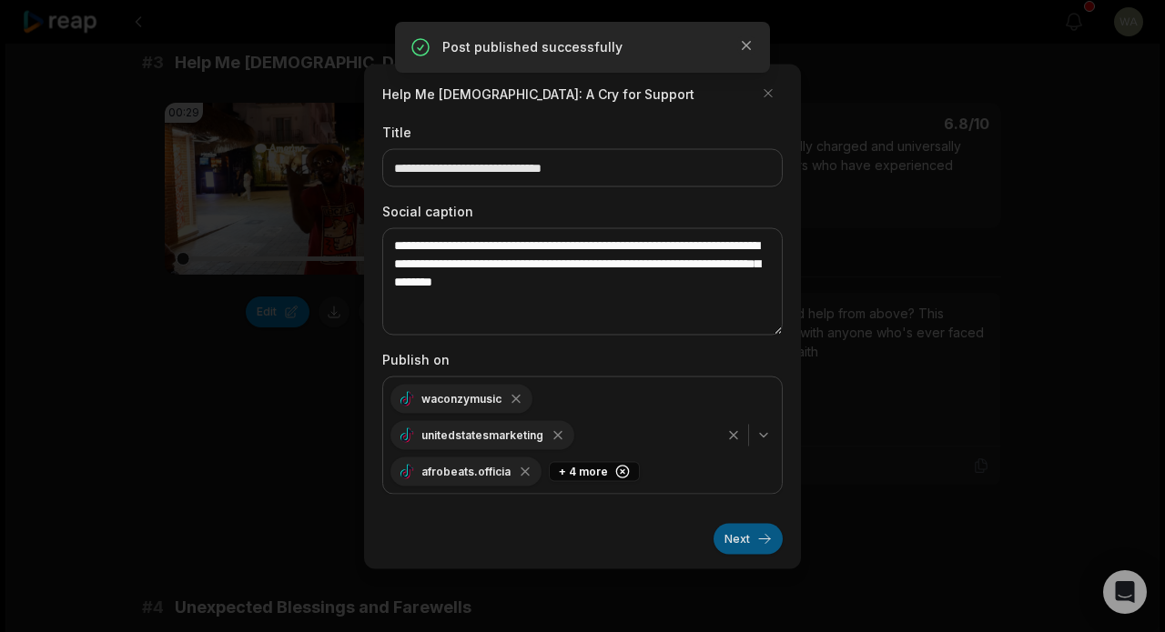
click at [721, 530] on button "Next" at bounding box center [747, 538] width 69 height 31
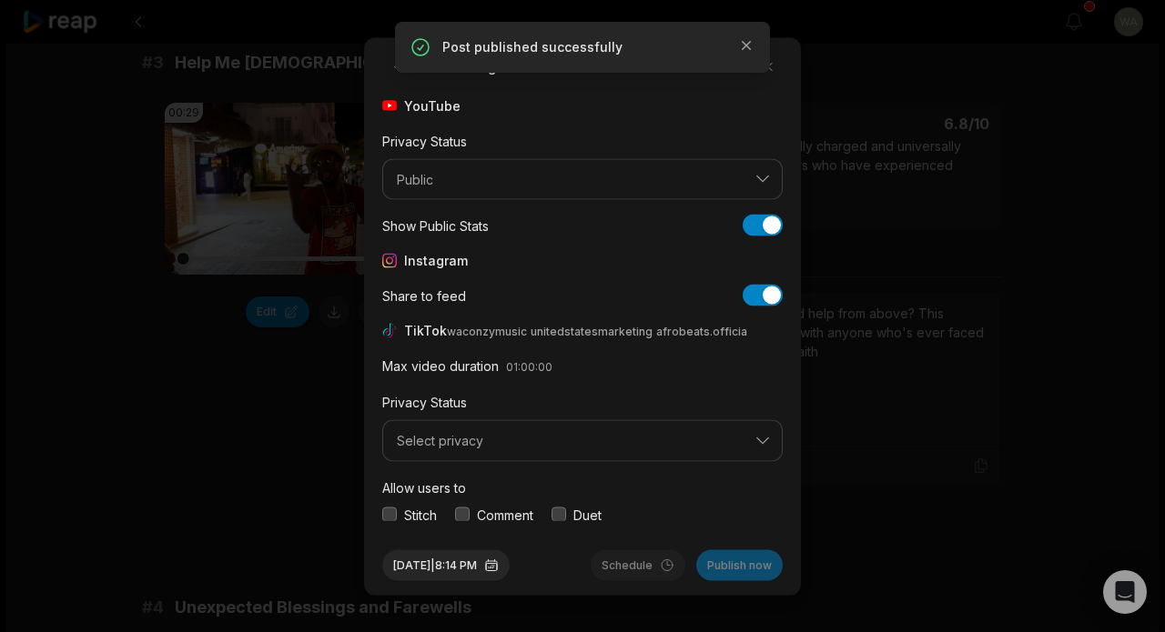
click at [573, 440] on span "Select privacy" at bounding box center [570, 441] width 346 height 16
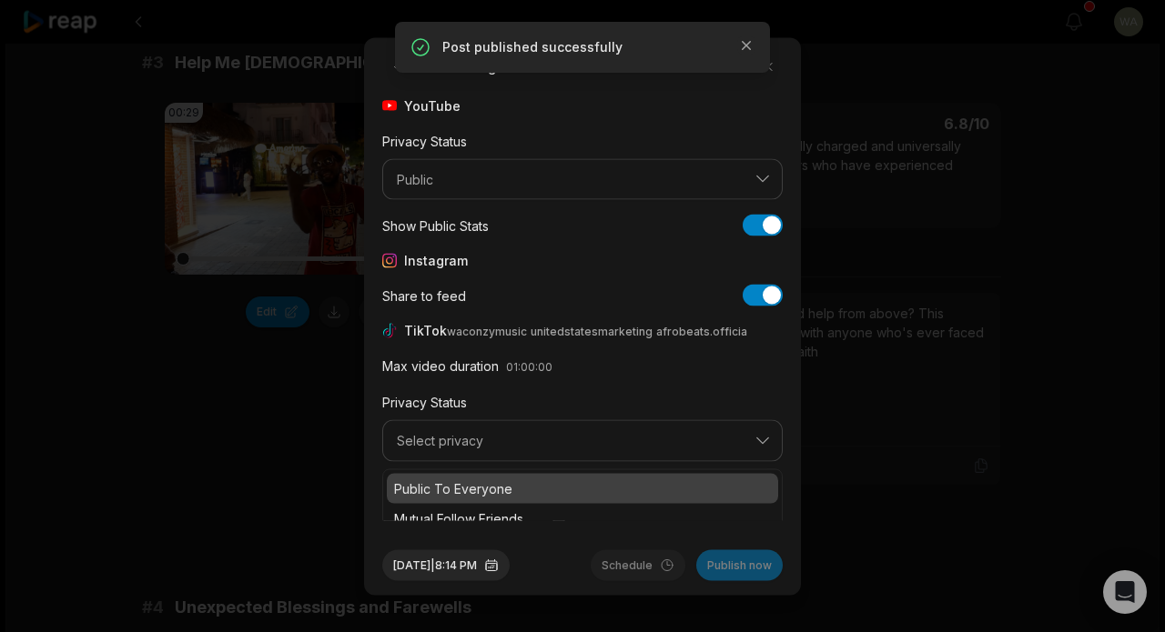
click at [540, 490] on p "Public To Everyone" at bounding box center [582, 488] width 377 height 19
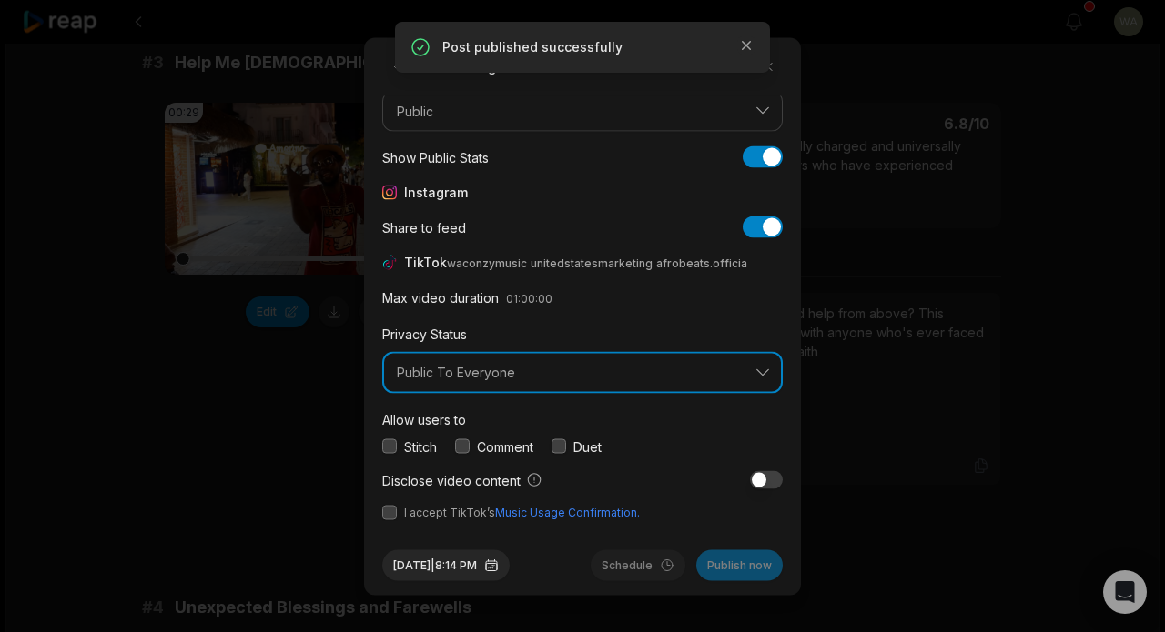
scroll to position [67, 0]
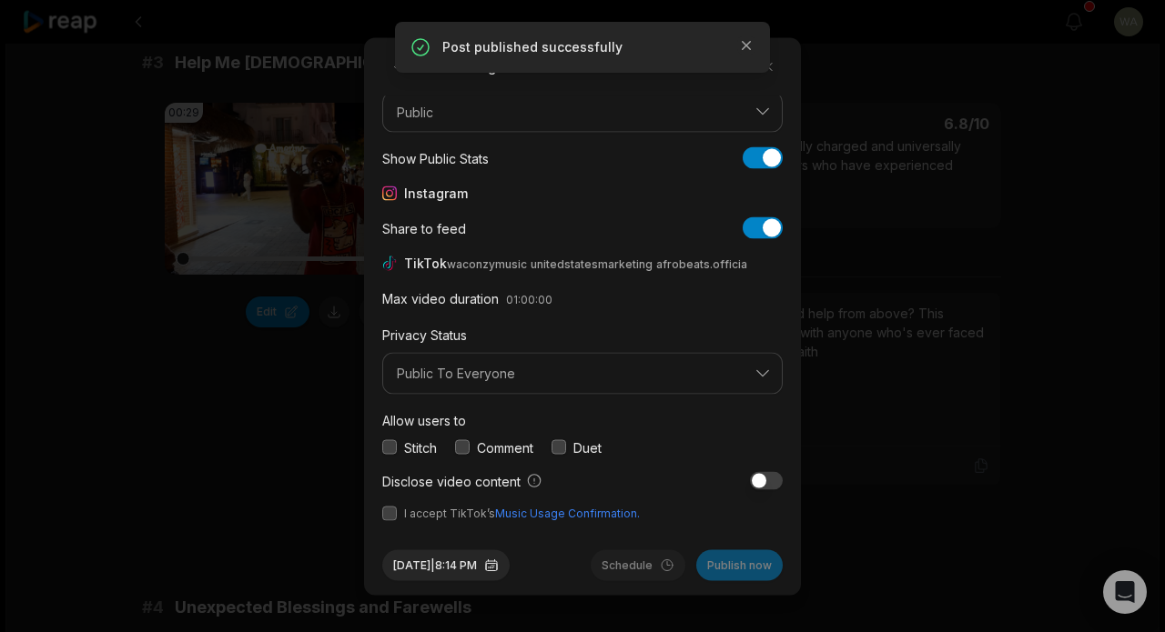
click at [389, 514] on button "button" at bounding box center [389, 513] width 15 height 15
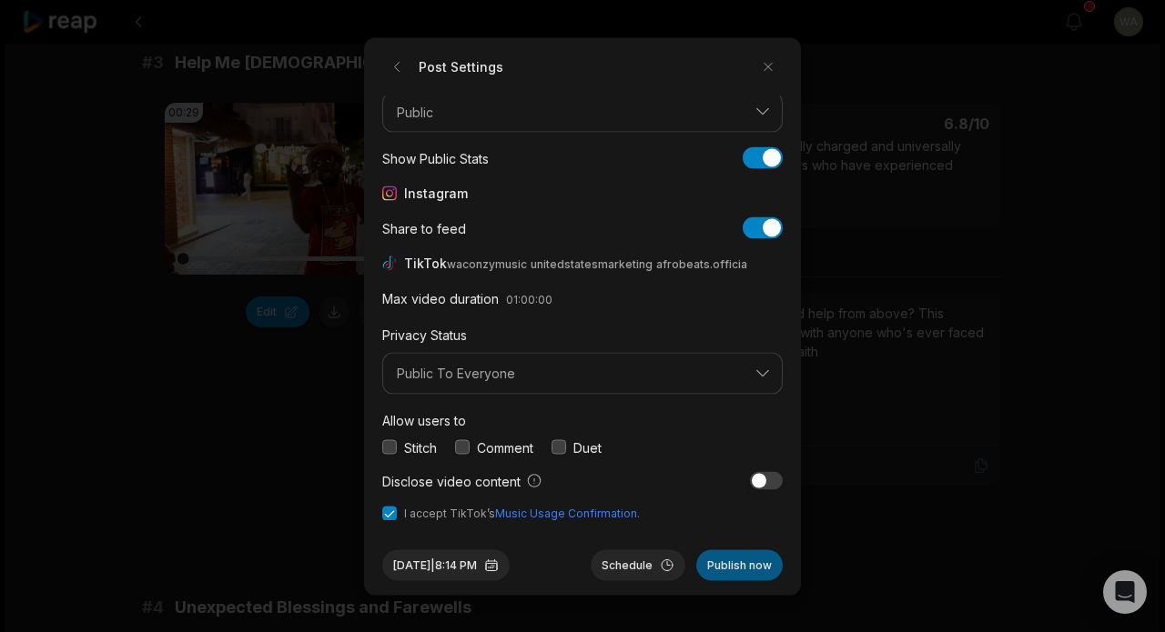
click at [736, 571] on button "Publish now" at bounding box center [739, 565] width 86 height 31
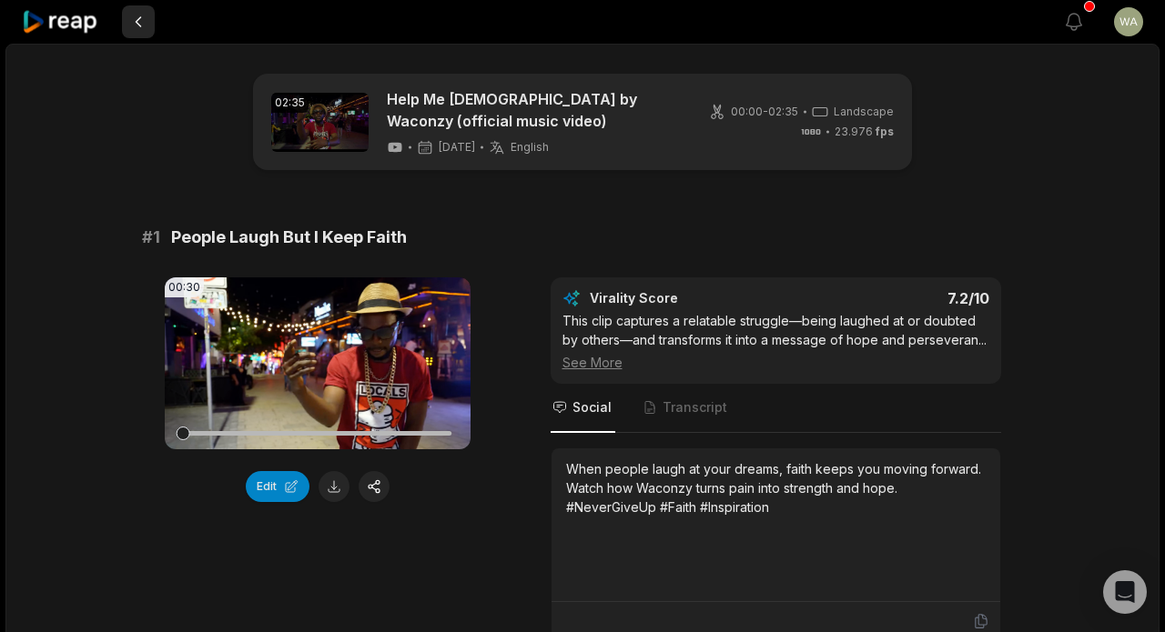
click at [132, 26] on button at bounding box center [138, 21] width 33 height 33
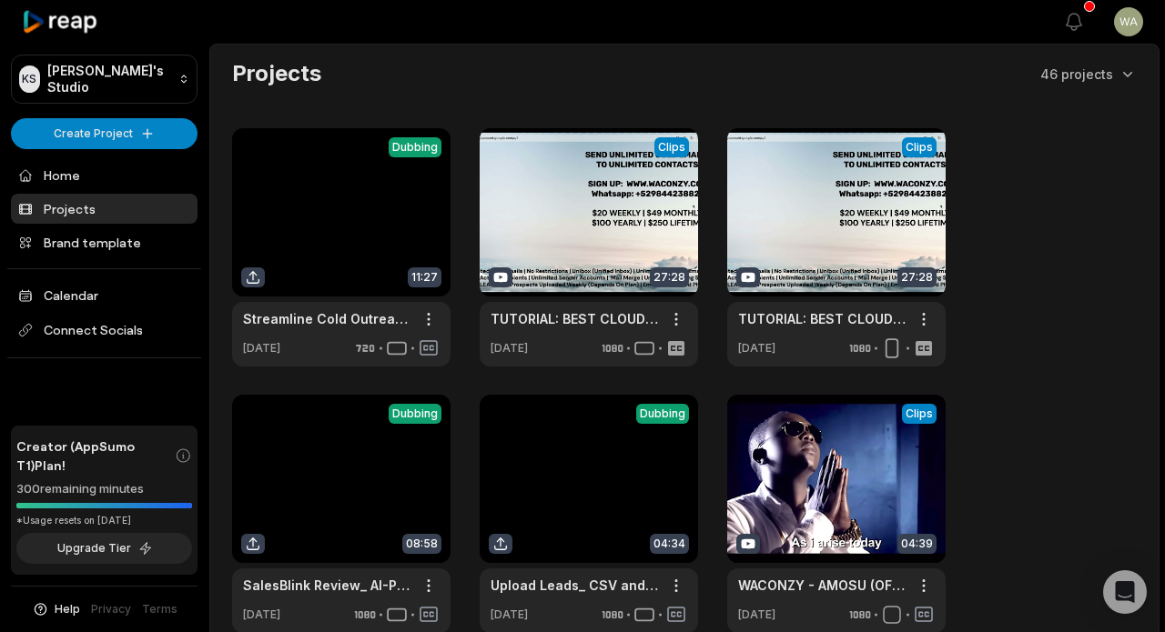
scroll to position [694, 0]
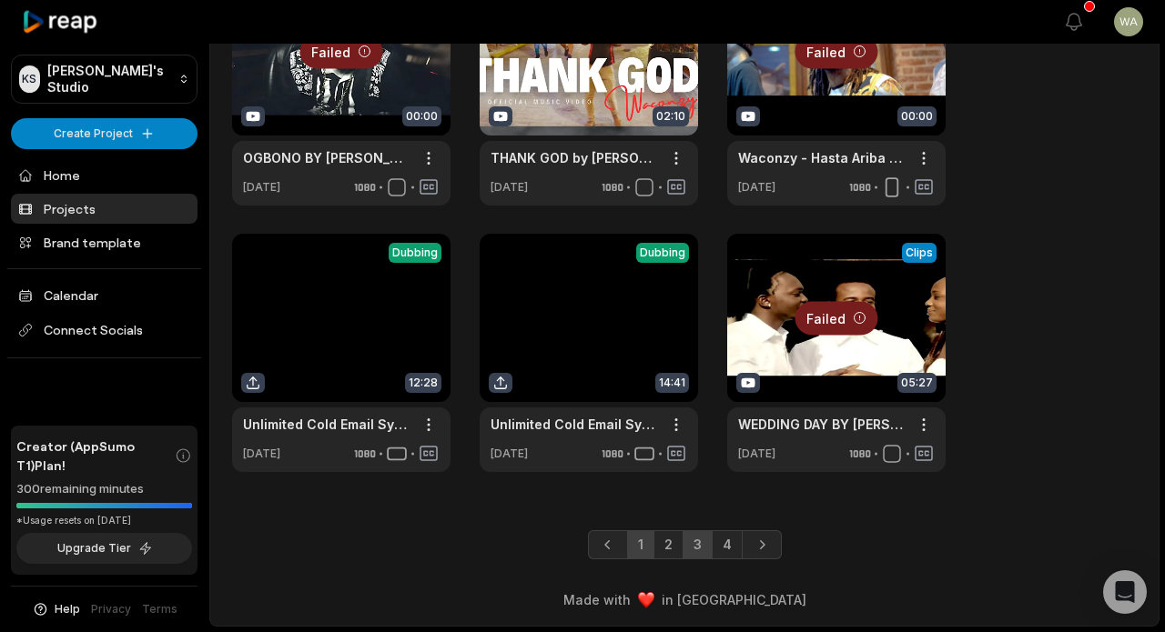
click at [692, 546] on link "3" at bounding box center [697, 544] width 30 height 29
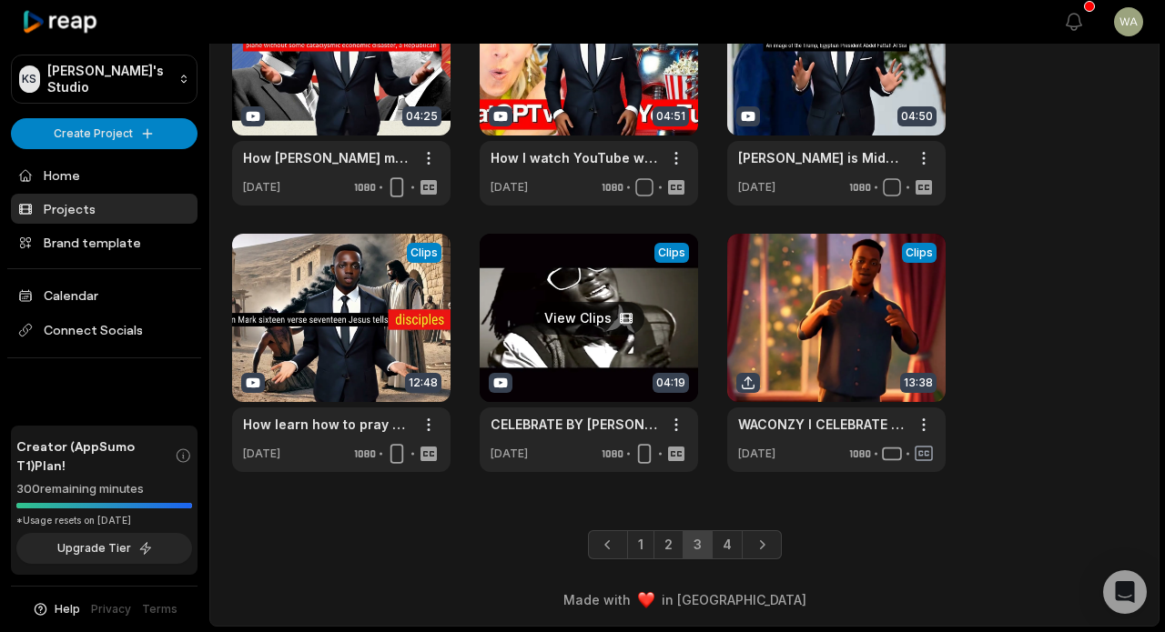
click at [618, 341] on link at bounding box center [589, 353] width 218 height 238
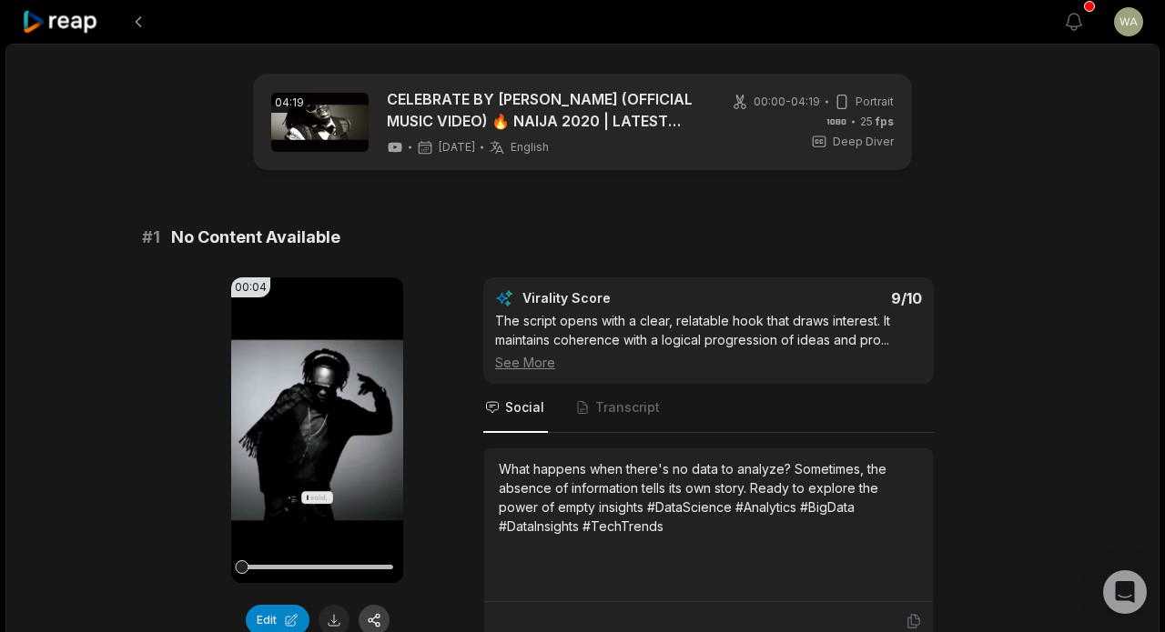
scroll to position [282, 0]
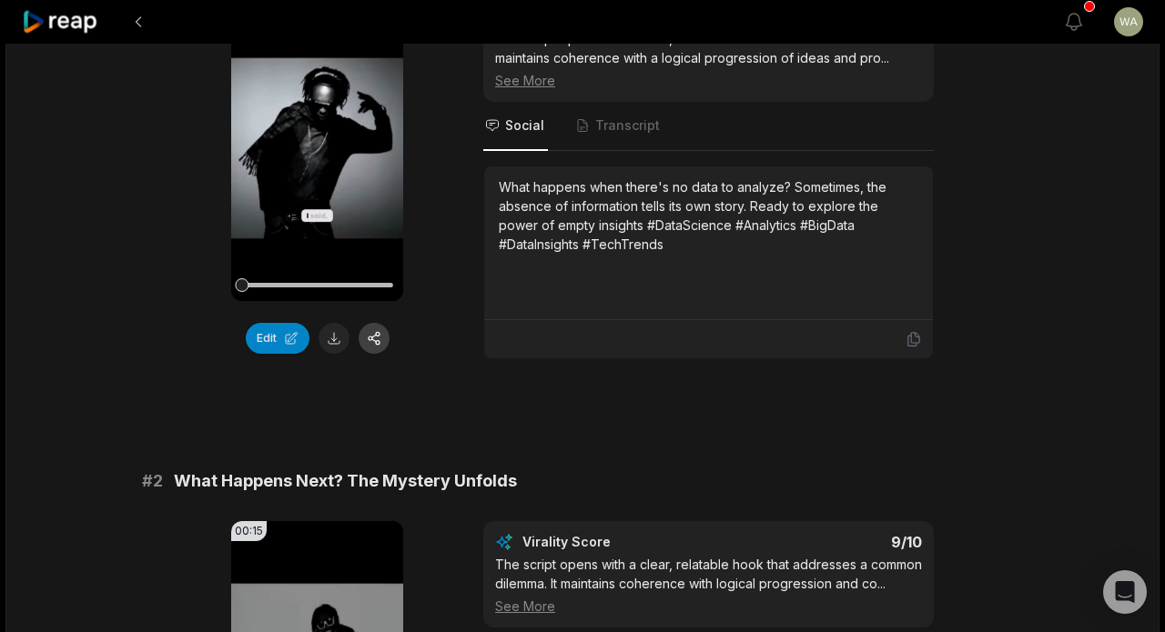
click at [373, 338] on button "button" at bounding box center [374, 338] width 31 height 31
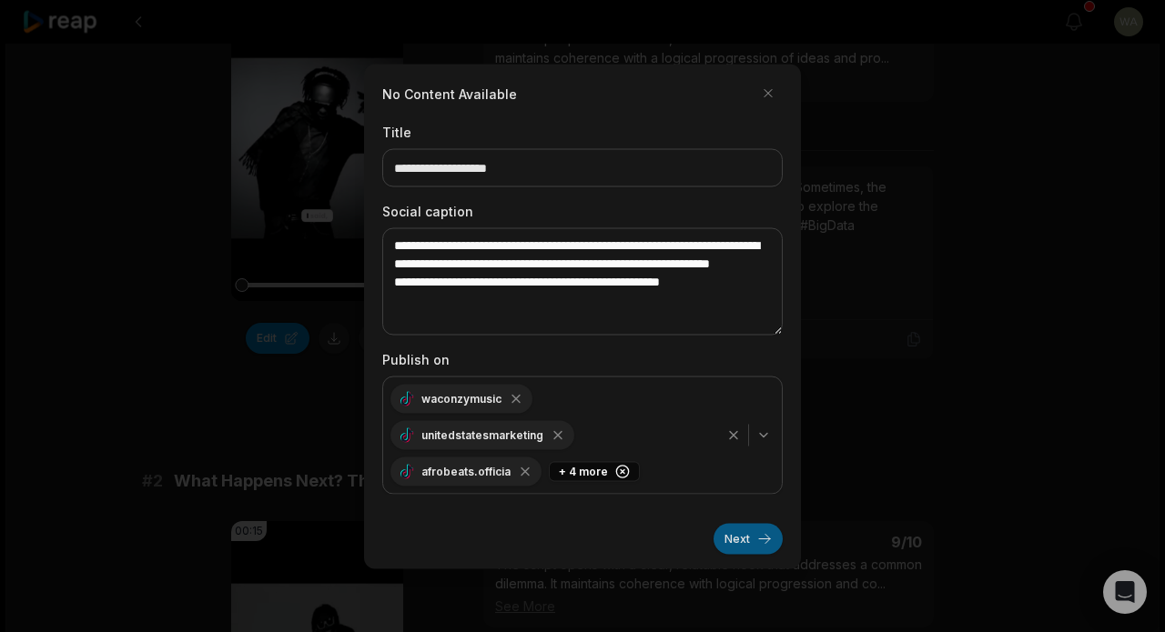
click at [744, 540] on button "Next" at bounding box center [747, 538] width 69 height 31
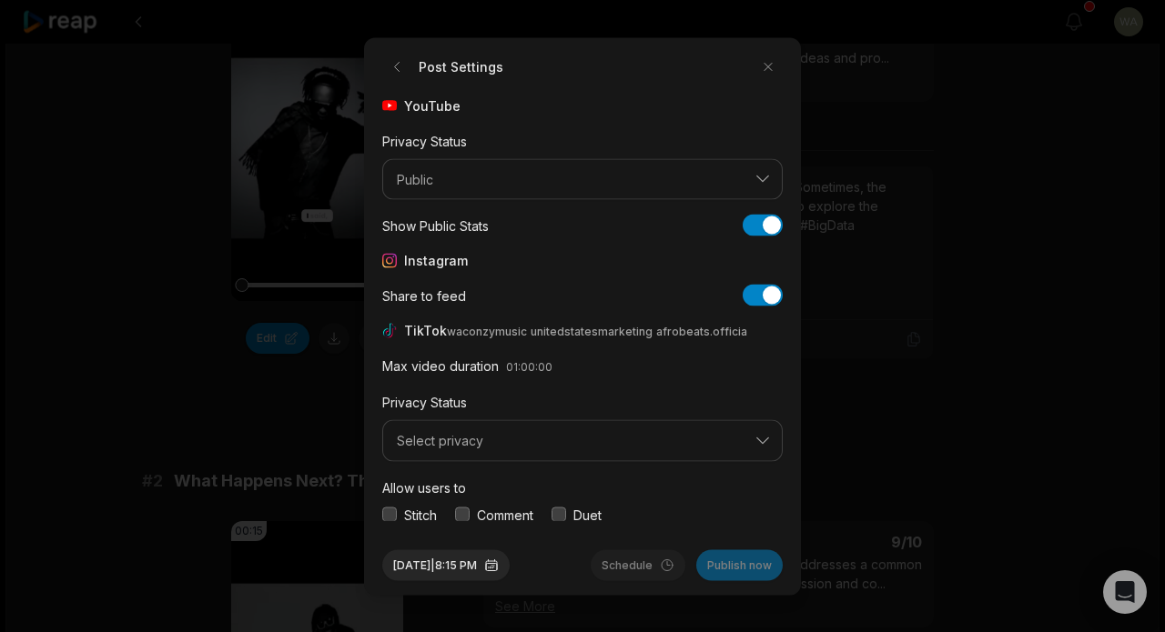
click at [623, 451] on button "Select privacy" at bounding box center [582, 441] width 400 height 42
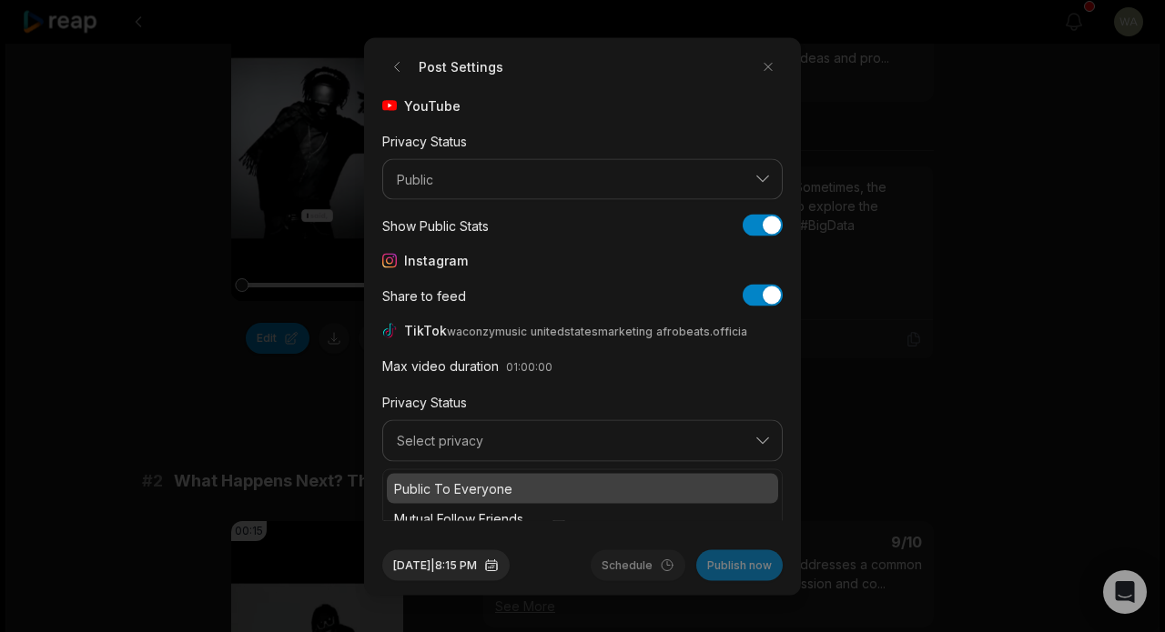
click at [572, 480] on p "Public To Everyone" at bounding box center [582, 488] width 377 height 19
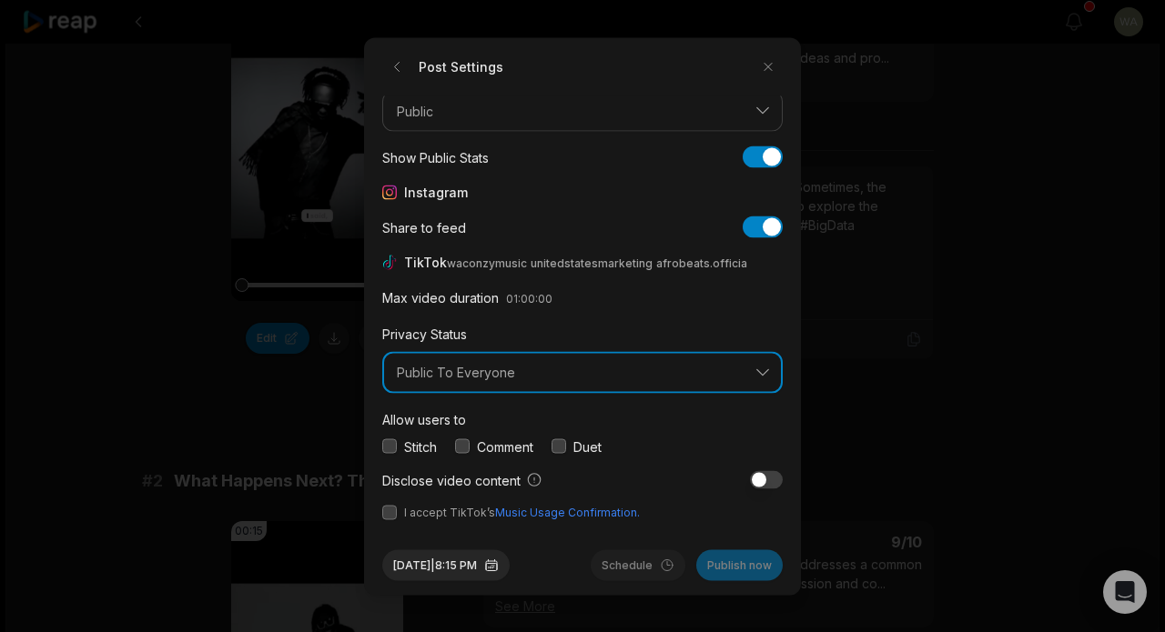
scroll to position [67, 0]
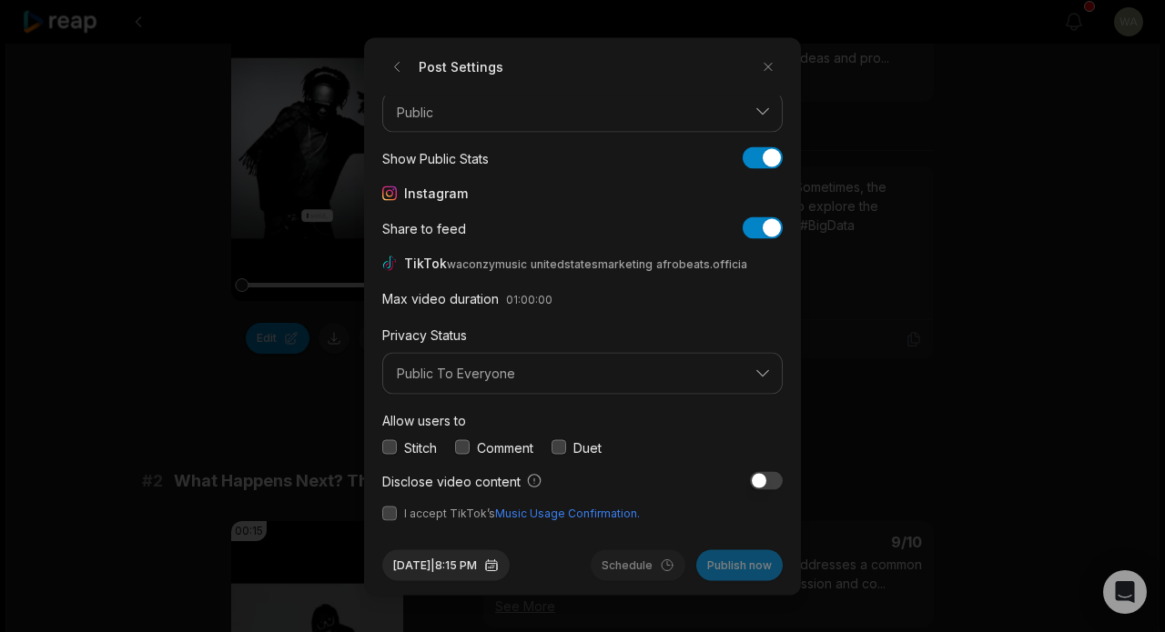
click at [389, 512] on button "button" at bounding box center [389, 513] width 15 height 15
click at [392, 512] on button "button" at bounding box center [389, 513] width 15 height 15
click at [498, 374] on span "Public To Everyone" at bounding box center [570, 374] width 346 height 16
click at [498, 376] on span "Public To Everyone" at bounding box center [570, 374] width 346 height 16
click at [388, 513] on button "button" at bounding box center [389, 513] width 15 height 15
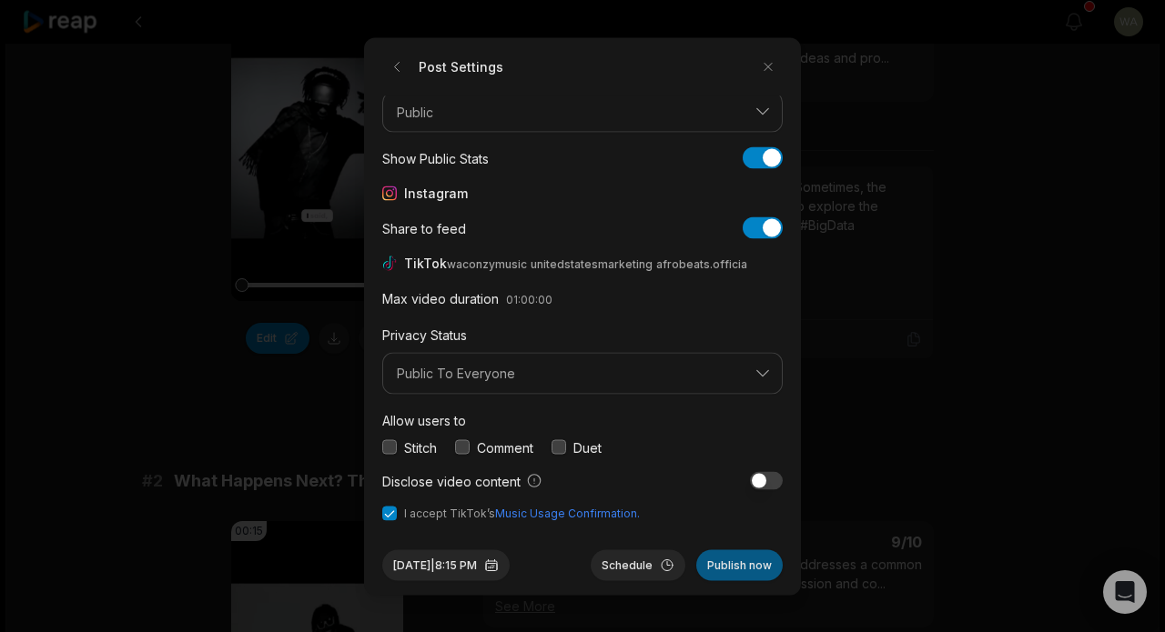
click at [757, 564] on button "Publish now" at bounding box center [739, 565] width 86 height 31
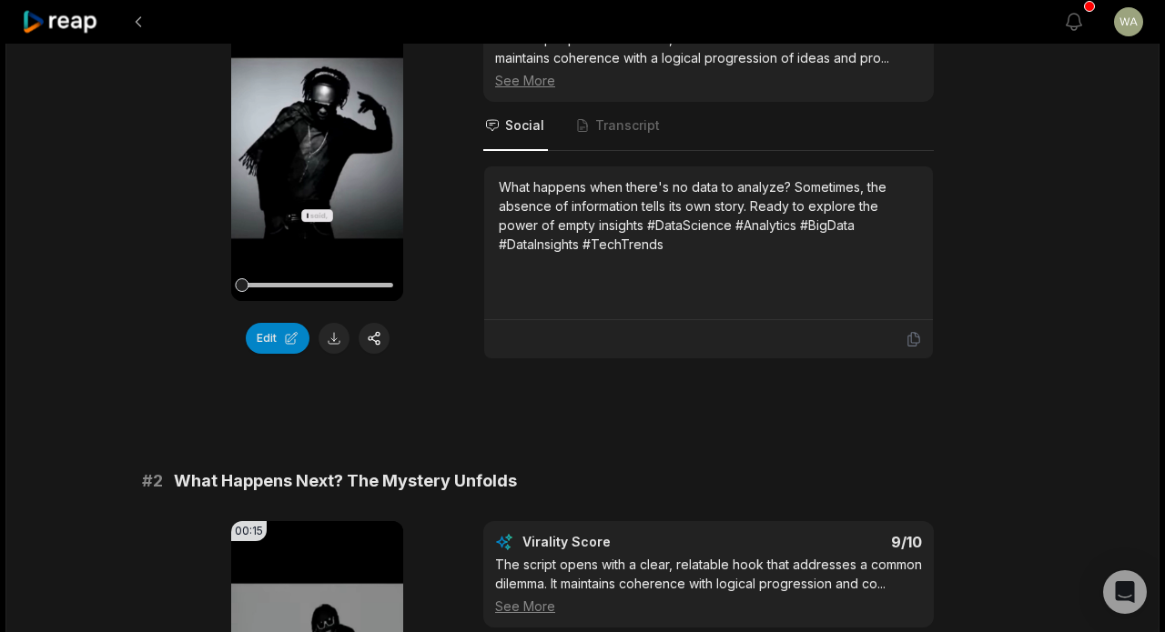
scroll to position [282, 0]
